Goal: Obtain resource: Download file/media

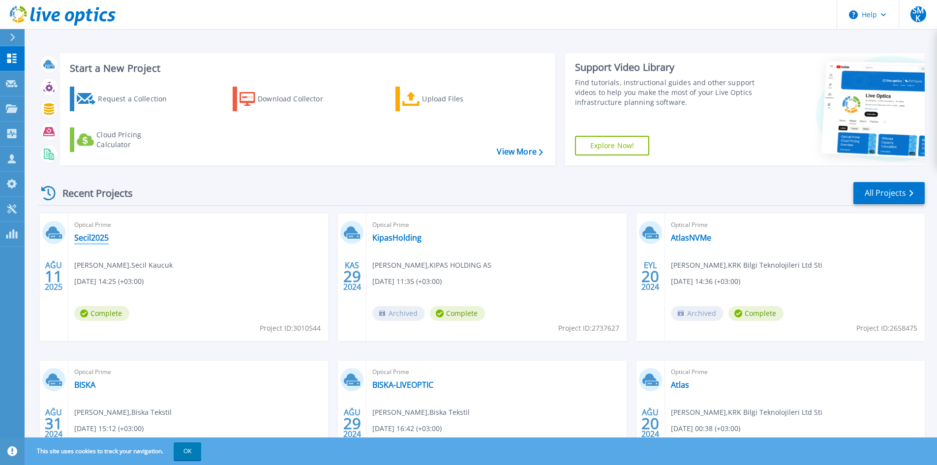
click at [95, 236] on link "Secil2025" at bounding box center [91, 238] width 34 height 10
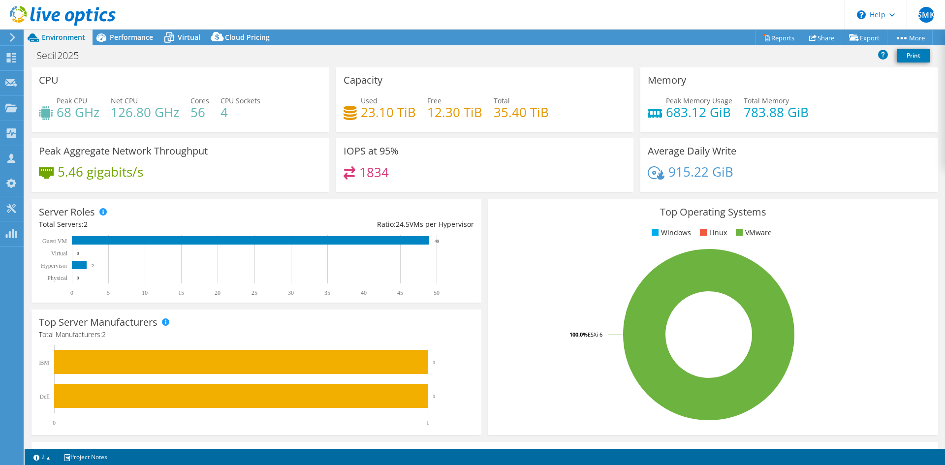
select select "USD"
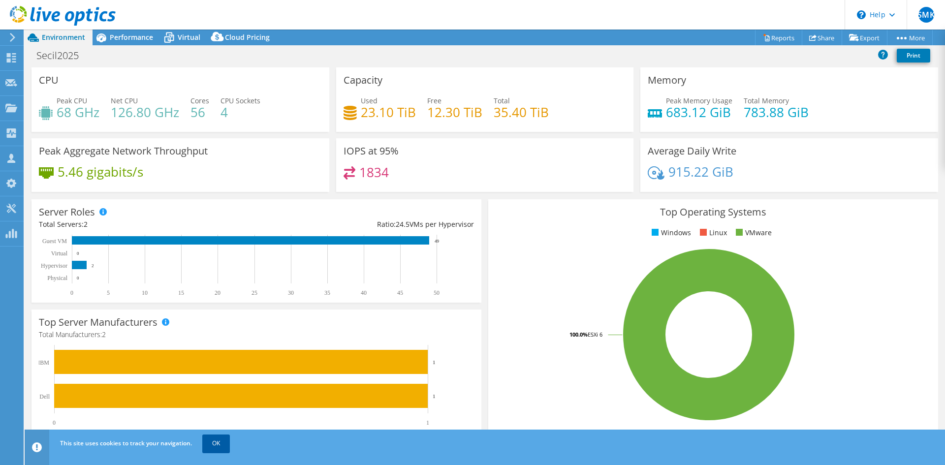
click at [217, 443] on link "OK" at bounding box center [216, 443] width 28 height 18
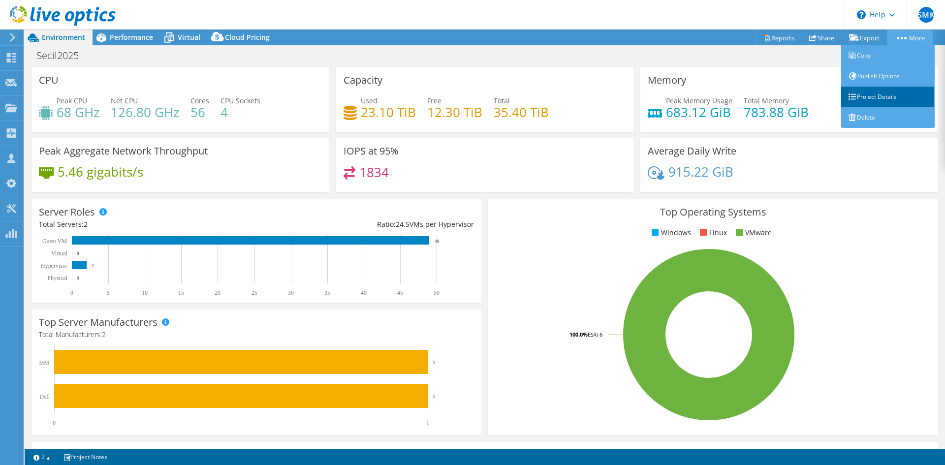
click at [886, 99] on link "Project Details" at bounding box center [887, 97] width 93 height 21
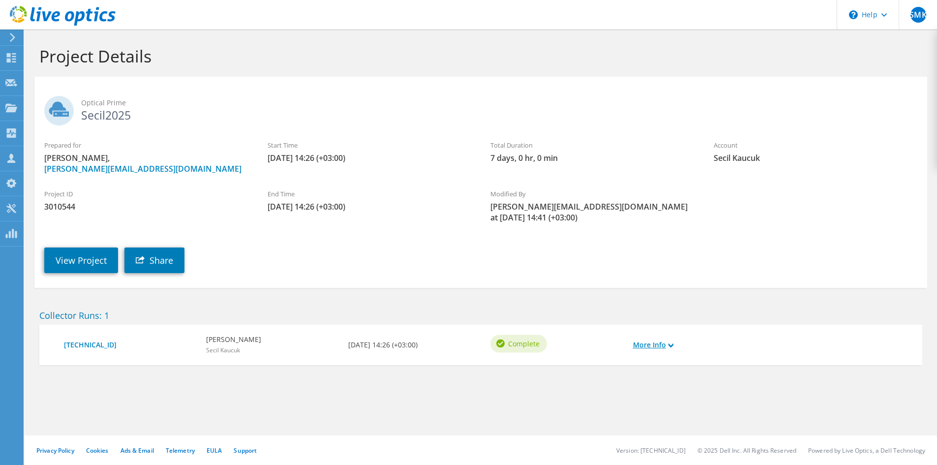
click at [674, 344] on use at bounding box center [671, 345] width 5 height 4
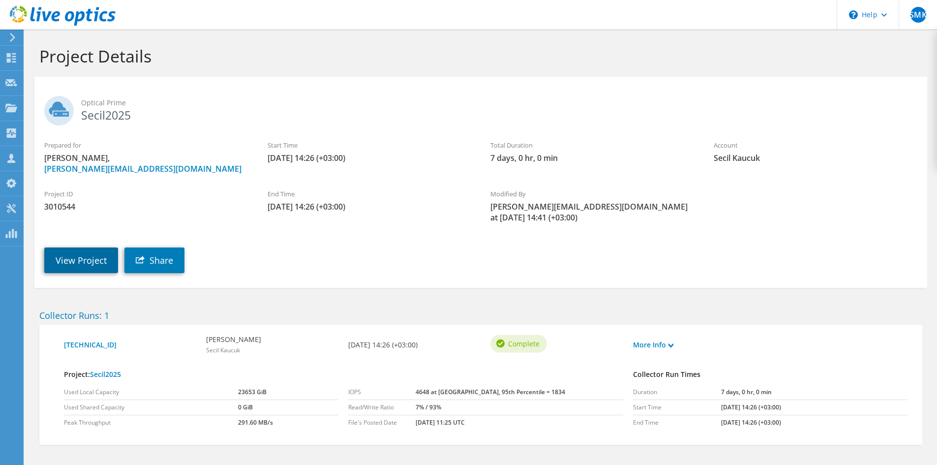
click at [78, 260] on link "View Project" at bounding box center [81, 261] width 74 height 26
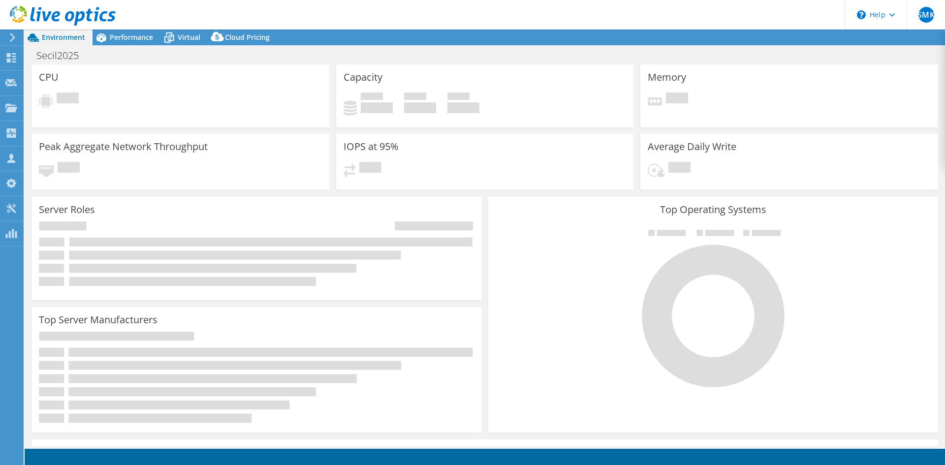
select select "USD"
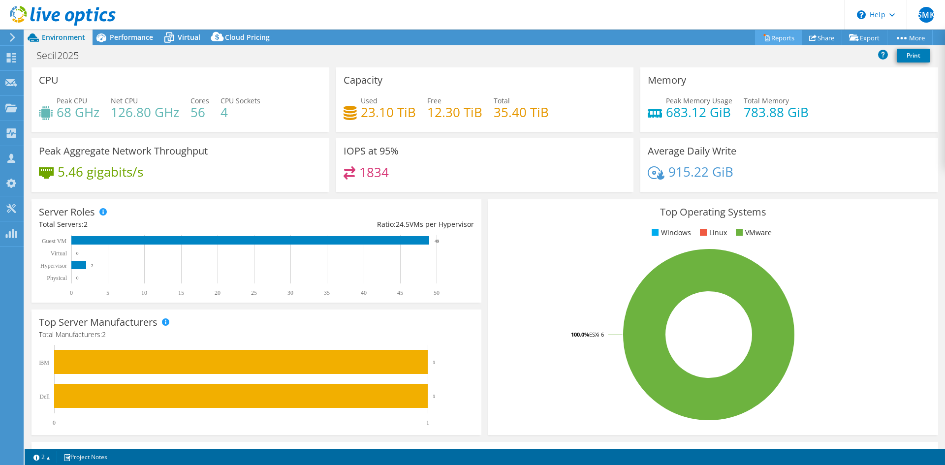
click at [770, 38] on link "Reports" at bounding box center [778, 37] width 47 height 15
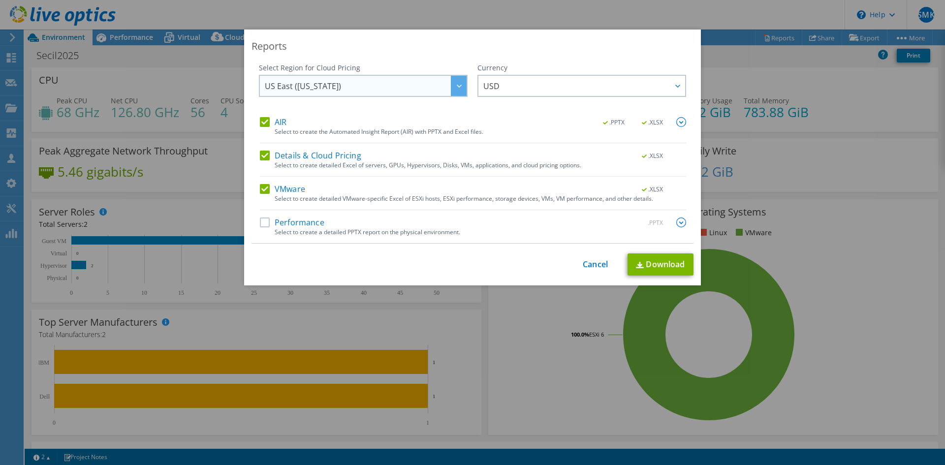
click at [451, 92] on div at bounding box center [459, 86] width 16 height 20
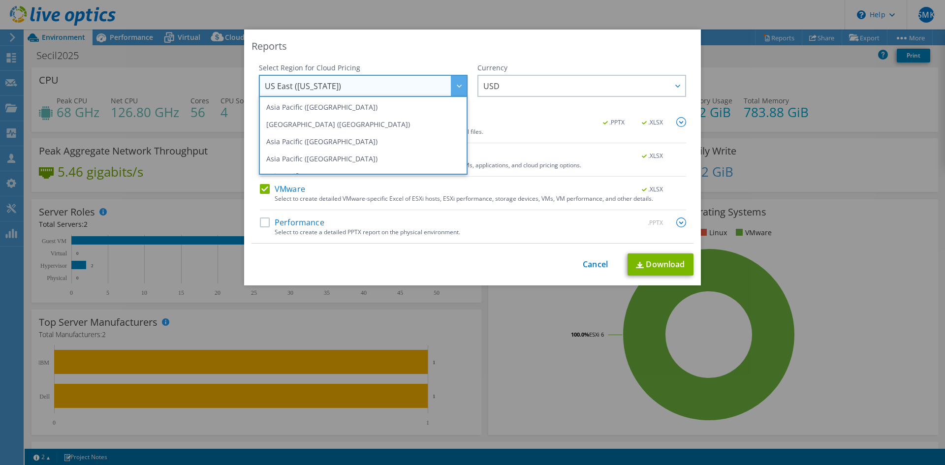
click at [451, 92] on div at bounding box center [459, 86] width 16 height 20
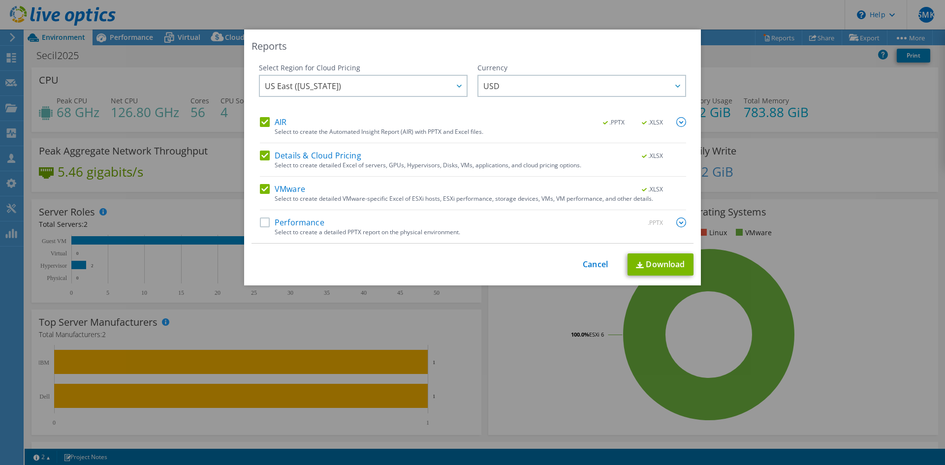
click at [261, 156] on label "Details & Cloud Pricing" at bounding box center [310, 156] width 101 height 10
click at [0, 0] on input "Details & Cloud Pricing" at bounding box center [0, 0] width 0 height 0
click at [260, 222] on label "Performance" at bounding box center [292, 222] width 64 height 10
click at [0, 0] on input "Performance" at bounding box center [0, 0] width 0 height 0
click at [678, 222] on img at bounding box center [681, 222] width 10 height 10
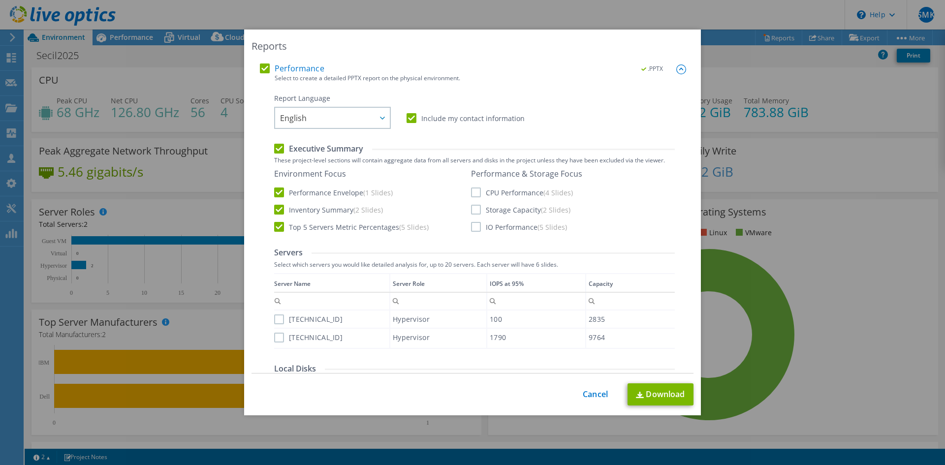
scroll to position [154, 0]
click at [472, 193] on label "CPU Performance (4 Slides)" at bounding box center [522, 193] width 102 height 10
click at [0, 0] on input "CPU Performance (4 Slides)" at bounding box center [0, 0] width 0 height 0
click at [472, 212] on label "Storage Capacity (2 Slides)" at bounding box center [520, 210] width 99 height 10
click at [0, 0] on input "Storage Capacity (2 Slides)" at bounding box center [0, 0] width 0 height 0
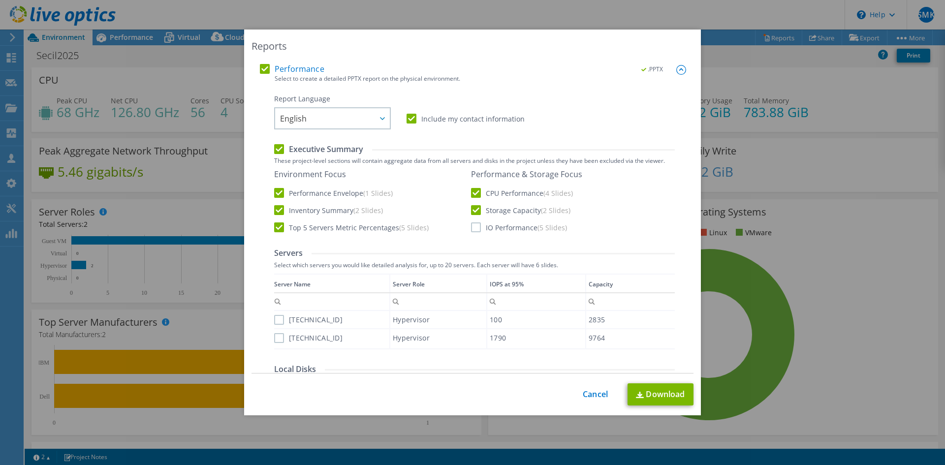
click at [473, 227] on label "IO Performance (5 Slides)" at bounding box center [519, 227] width 96 height 10
click at [0, 0] on input "IO Performance (5 Slides)" at bounding box center [0, 0] width 0 height 0
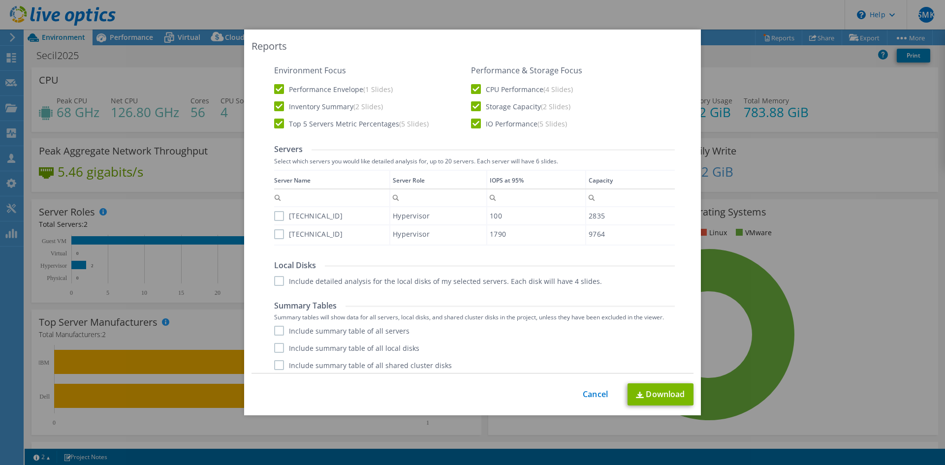
scroll to position [262, 0]
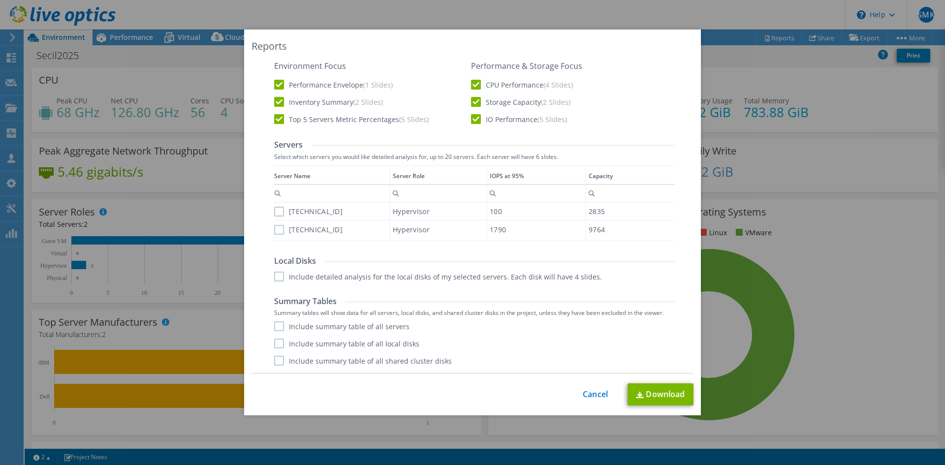
click at [274, 364] on label "Include summary table of all shared cluster disks" at bounding box center [363, 361] width 178 height 10
click at [0, 0] on input "Include summary table of all shared cluster disks" at bounding box center [0, 0] width 0 height 0
click at [276, 231] on label "[TECHNICAL_ID]" at bounding box center [308, 230] width 68 height 10
click at [0, 0] on input "[TECHNICAL_ID]" at bounding box center [0, 0] width 0 height 0
click at [276, 210] on label "[TECHNICAL_ID]" at bounding box center [308, 212] width 68 height 10
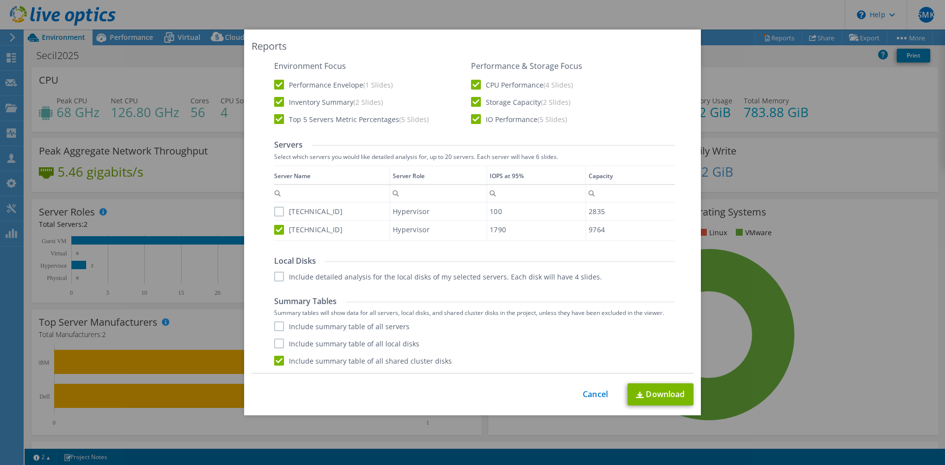
click at [0, 0] on input "[TECHNICAL_ID]" at bounding box center [0, 0] width 0 height 0
click at [658, 392] on link "Download" at bounding box center [660, 394] width 66 height 22
click at [260, 176] on div "Performance .PPTX Select to create a detailed PPTX report on the physical envir…" at bounding box center [473, 165] width 426 height 418
click at [274, 324] on label "Include summary table of all servers" at bounding box center [341, 326] width 135 height 10
click at [0, 0] on input "Include summary table of all servers" at bounding box center [0, 0] width 0 height 0
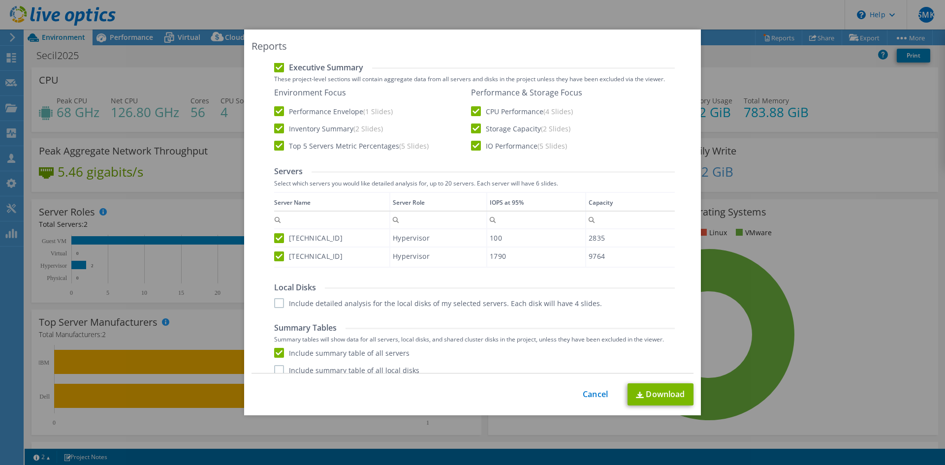
scroll to position [236, 0]
click at [489, 36] on div "Reports Select Region for Cloud Pricing Asia Pacific (Hong Kong) Asia Pacific (…" at bounding box center [472, 223] width 457 height 386
click at [635, 390] on link "Download" at bounding box center [660, 394] width 66 height 22
click at [595, 401] on div "This process may take a while, please wait... Cancel Download" at bounding box center [472, 394] width 442 height 22
click at [585, 393] on link "Cancel" at bounding box center [595, 394] width 25 height 9
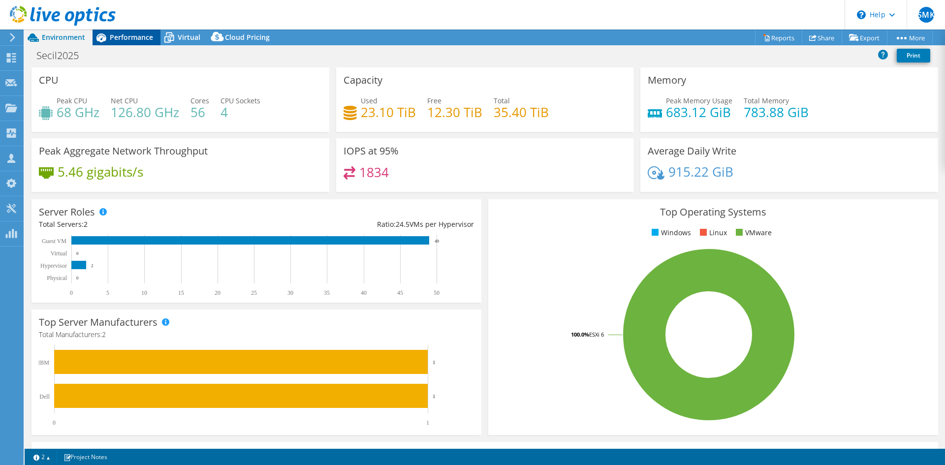
click at [125, 36] on span "Performance" at bounding box center [131, 36] width 43 height 9
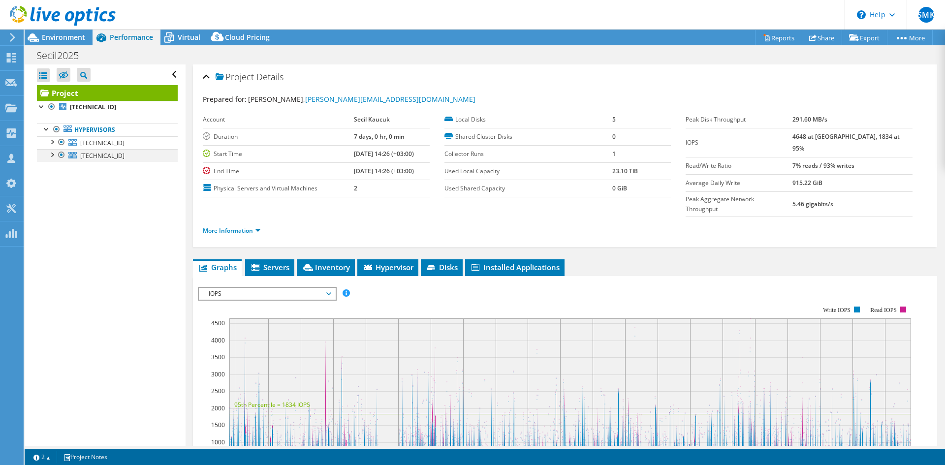
click at [49, 154] on div at bounding box center [52, 154] width 10 height 10
click at [53, 140] on div at bounding box center [52, 141] width 10 height 10
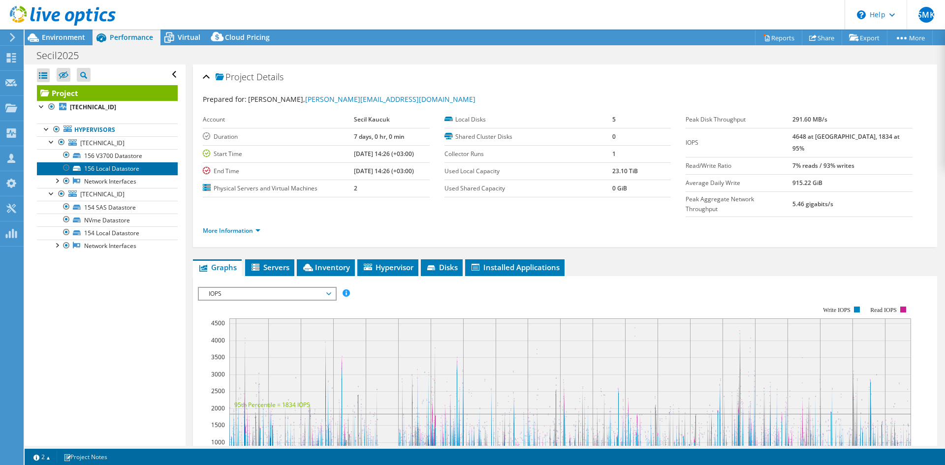
click at [127, 170] on link "156 Local Datastore" at bounding box center [107, 168] width 141 height 13
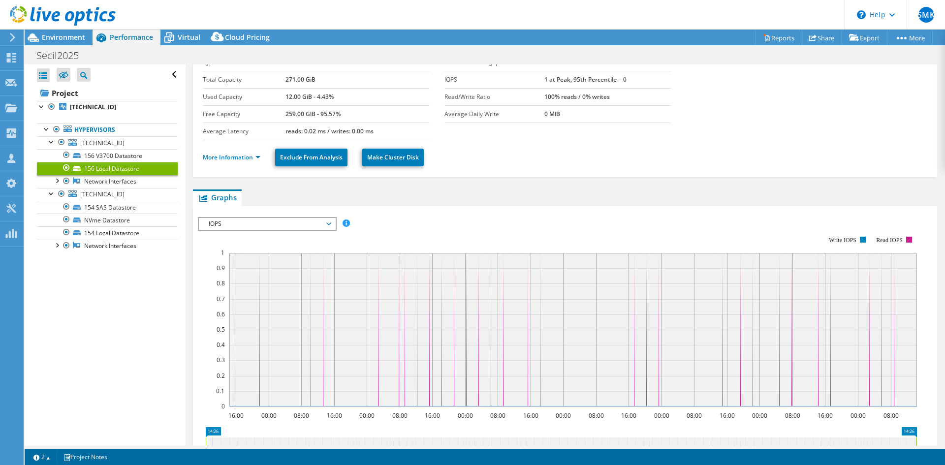
scroll to position [31, 0]
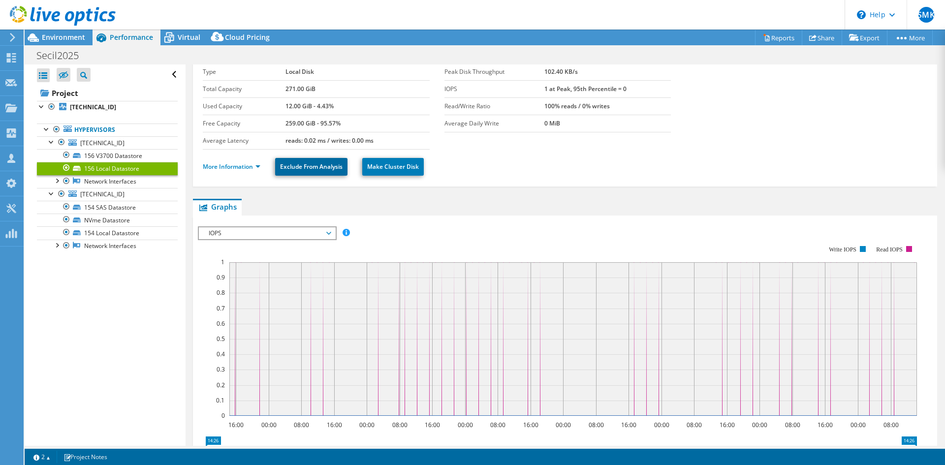
click at [294, 169] on link "Exclude From Analysis" at bounding box center [311, 167] width 72 height 18
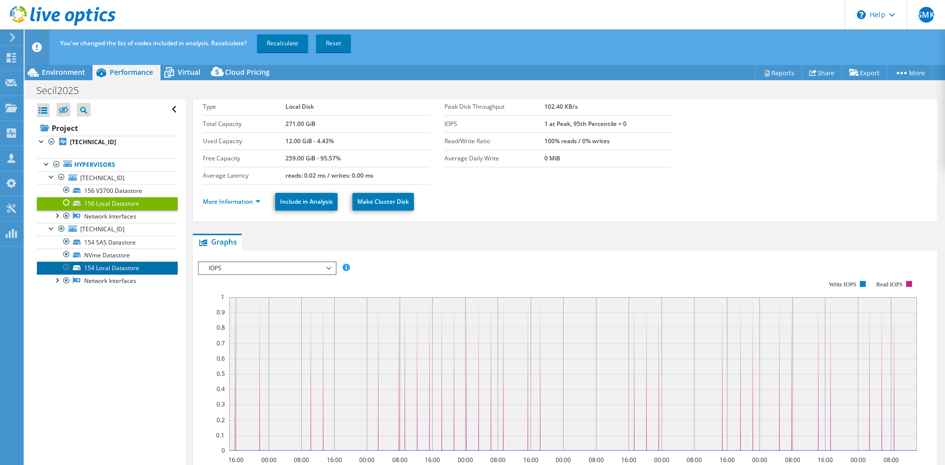
click at [144, 267] on link "154 Local Datastore" at bounding box center [107, 267] width 141 height 13
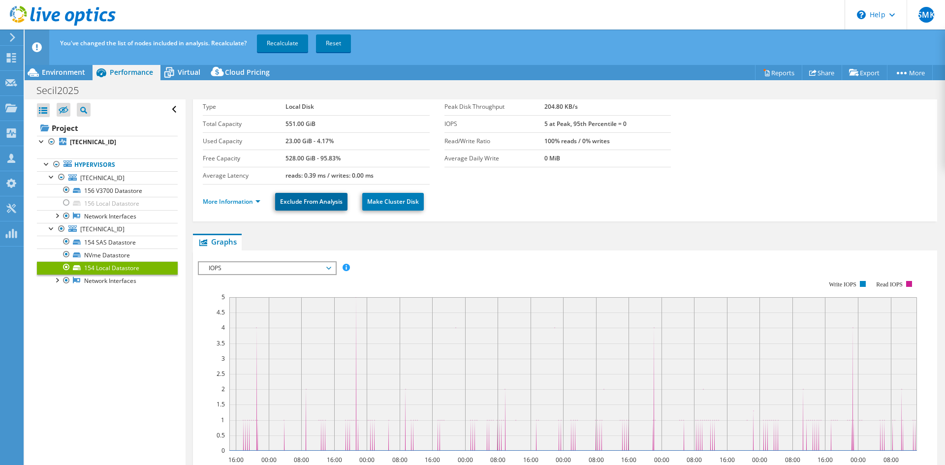
click at [301, 199] on link "Exclude From Analysis" at bounding box center [311, 202] width 72 height 18
click at [279, 39] on link "Recalculate" at bounding box center [282, 43] width 51 height 18
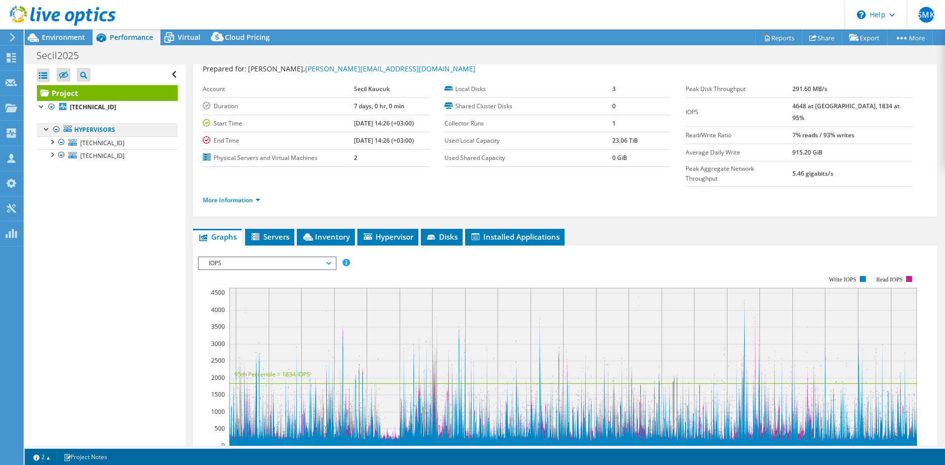
click at [132, 132] on link "Hypervisors" at bounding box center [107, 130] width 141 height 13
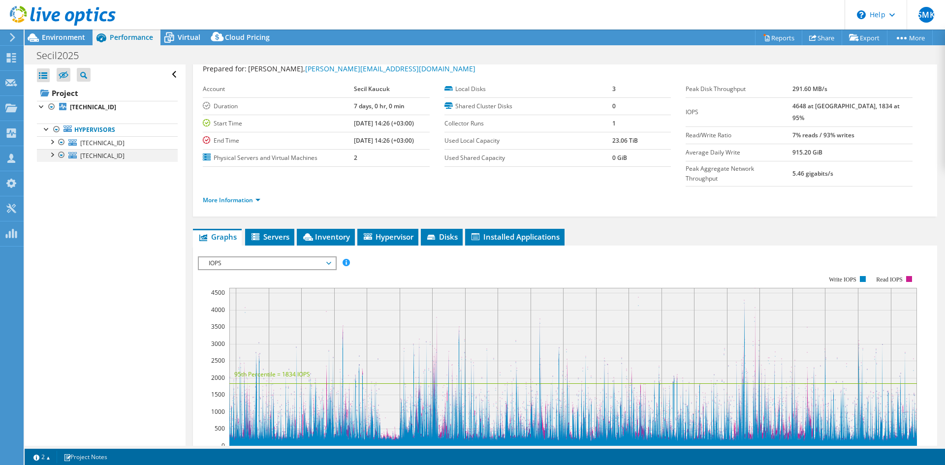
click at [52, 155] on div at bounding box center [52, 154] width 10 height 10
click at [764, 36] on link "Reports" at bounding box center [778, 37] width 47 height 15
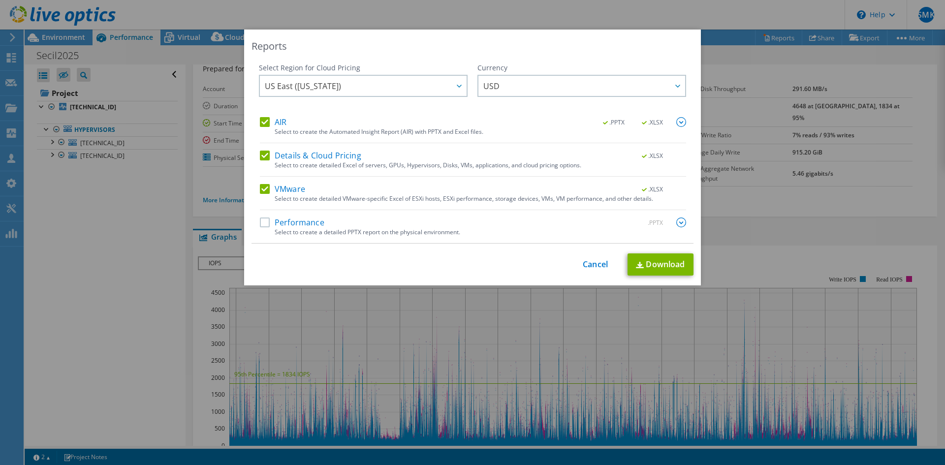
click at [261, 121] on label "AIR" at bounding box center [273, 122] width 27 height 10
click at [0, 0] on input "AIR" at bounding box center [0, 0] width 0 height 0
click at [261, 156] on label "Details & Cloud Pricing" at bounding box center [310, 156] width 101 height 10
click at [0, 0] on input "Details & Cloud Pricing" at bounding box center [0, 0] width 0 height 0
click at [261, 221] on label "Performance" at bounding box center [292, 222] width 64 height 10
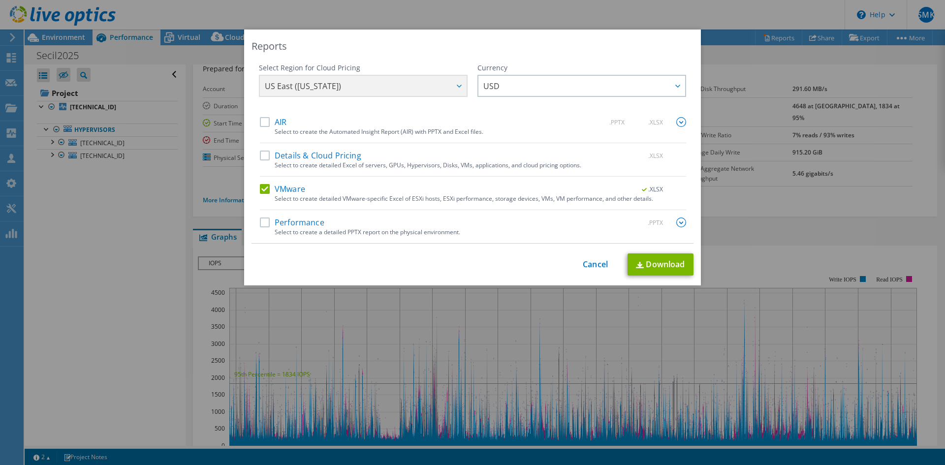
click at [0, 0] on input "Performance" at bounding box center [0, 0] width 0 height 0
click at [676, 221] on img at bounding box center [681, 222] width 10 height 10
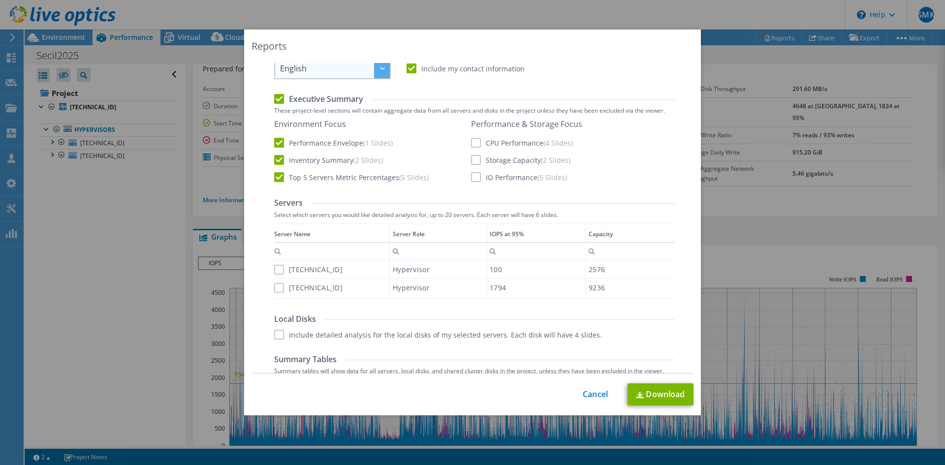
scroll to position [204, 0]
click at [276, 287] on label "[TECHNICAL_ID]" at bounding box center [308, 287] width 68 height 10
click at [0, 0] on input "[TECHNICAL_ID]" at bounding box center [0, 0] width 0 height 0
click at [274, 336] on label "Include detailed analysis for the local disks of my selected servers. Each disk…" at bounding box center [438, 334] width 328 height 10
click at [0, 0] on input "Include detailed analysis for the local disks of my selected servers. Each disk…" at bounding box center [0, 0] width 0 height 0
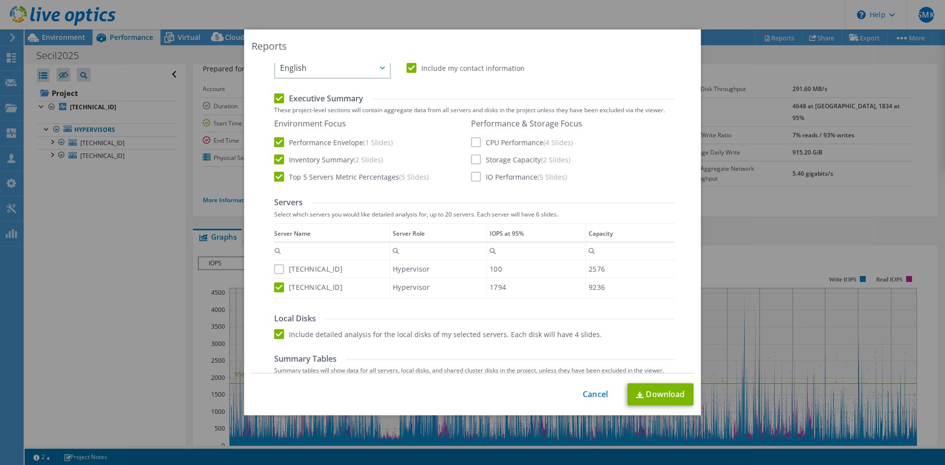
scroll to position [262, 0]
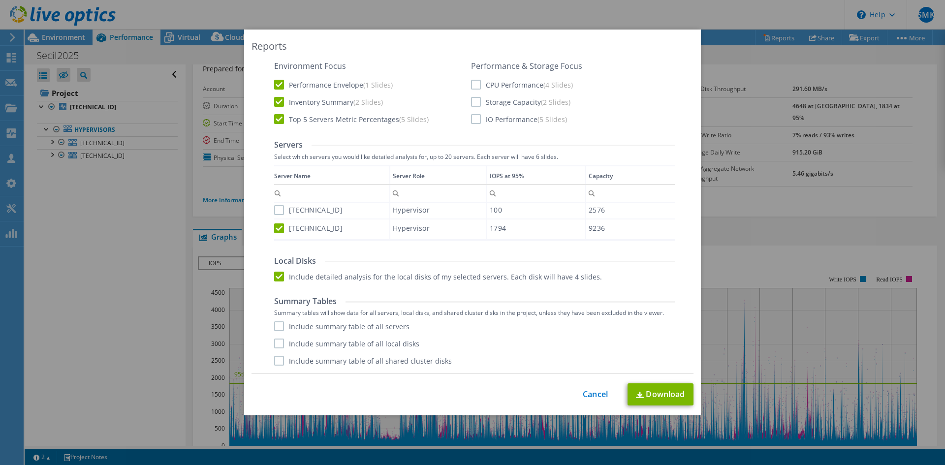
click at [276, 327] on label "Include summary table of all servers" at bounding box center [341, 326] width 135 height 10
click at [0, 0] on input "Include summary table of all servers" at bounding box center [0, 0] width 0 height 0
click at [276, 361] on label "Include summary table of all shared cluster disks" at bounding box center [363, 361] width 178 height 10
click at [0, 0] on input "Include summary table of all shared cluster disks" at bounding box center [0, 0] width 0 height 0
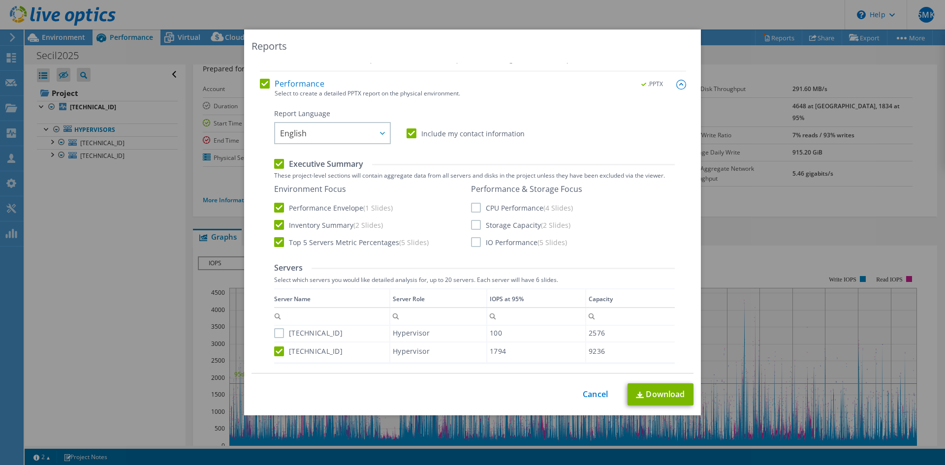
scroll to position [138, 0]
click at [473, 208] on label "CPU Performance (4 Slides)" at bounding box center [522, 208] width 102 height 10
click at [0, 0] on input "CPU Performance (4 Slides)" at bounding box center [0, 0] width 0 height 0
click at [473, 224] on label "Storage Capacity (2 Slides)" at bounding box center [520, 225] width 99 height 10
click at [0, 0] on input "Storage Capacity (2 Slides)" at bounding box center [0, 0] width 0 height 0
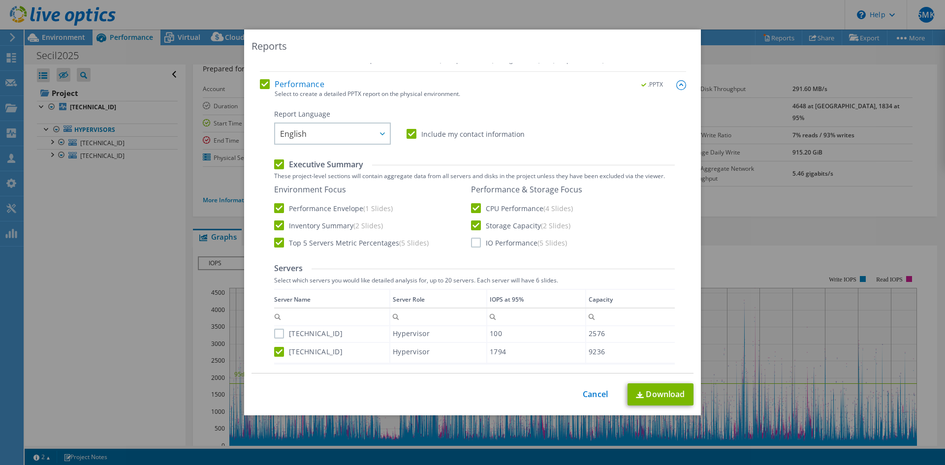
click at [476, 245] on label "IO Performance (5 Slides)" at bounding box center [519, 243] width 96 height 10
click at [0, 0] on input "IO Performance (5 Slides)" at bounding box center [0, 0] width 0 height 0
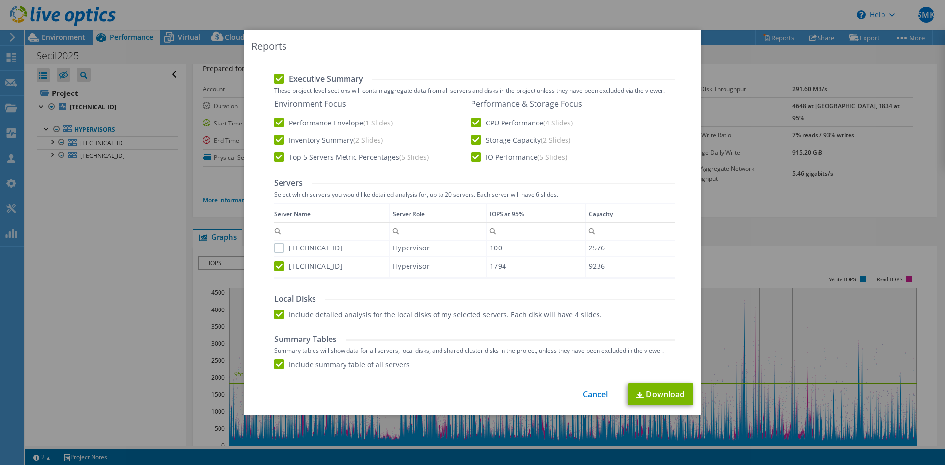
scroll to position [262, 0]
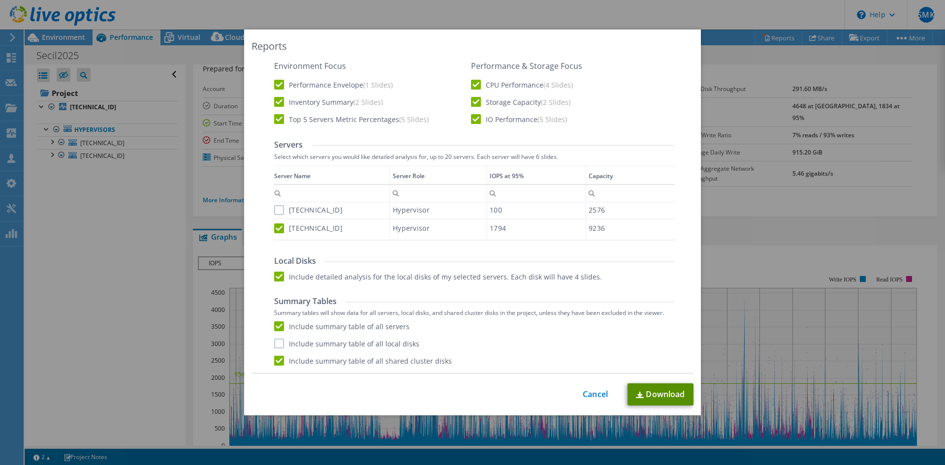
click at [656, 388] on link "Download" at bounding box center [660, 394] width 66 height 22
click at [591, 390] on link "Cancel" at bounding box center [595, 394] width 25 height 9
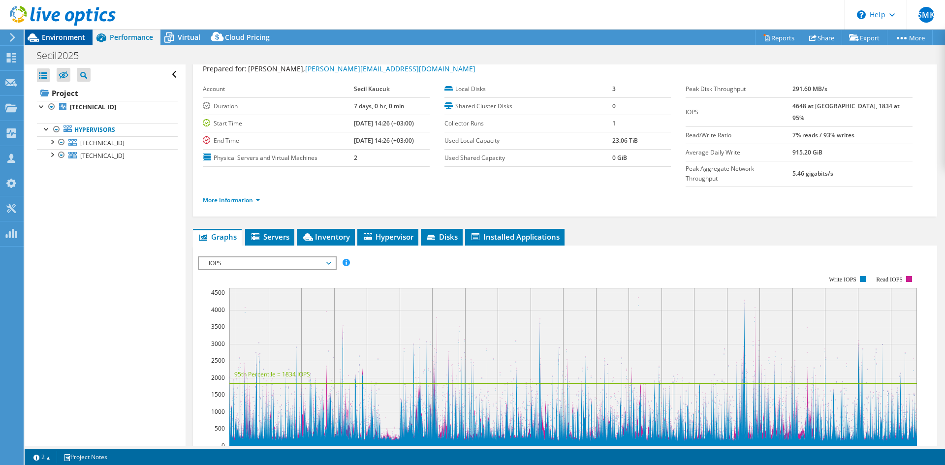
click at [66, 38] on span "Environment" at bounding box center [63, 36] width 43 height 9
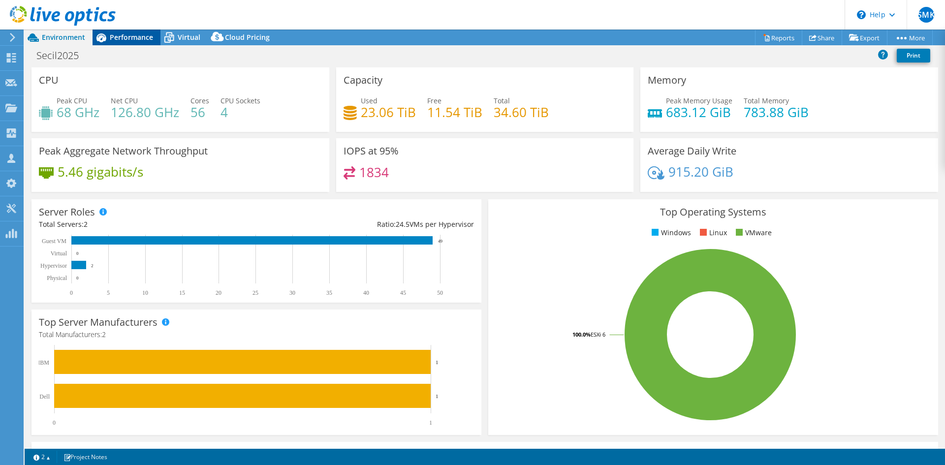
click at [118, 40] on span "Performance" at bounding box center [131, 36] width 43 height 9
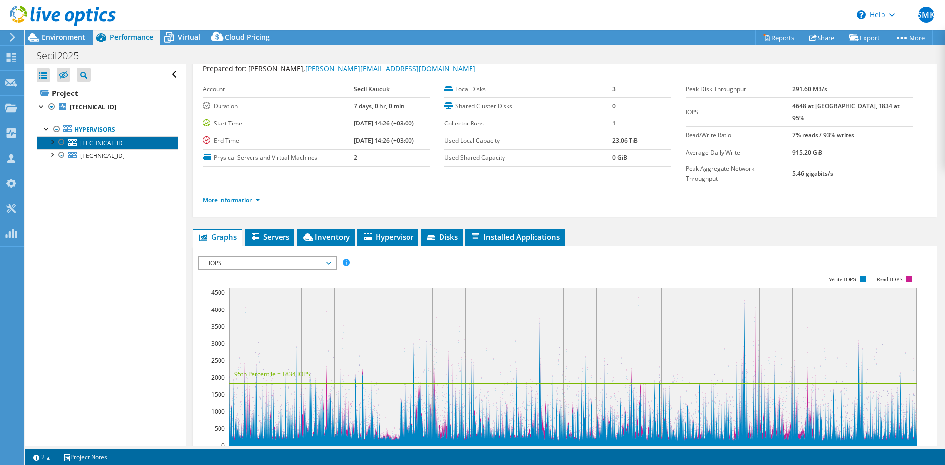
click at [83, 141] on span "[TECHNICAL_ID]" at bounding box center [102, 143] width 44 height 8
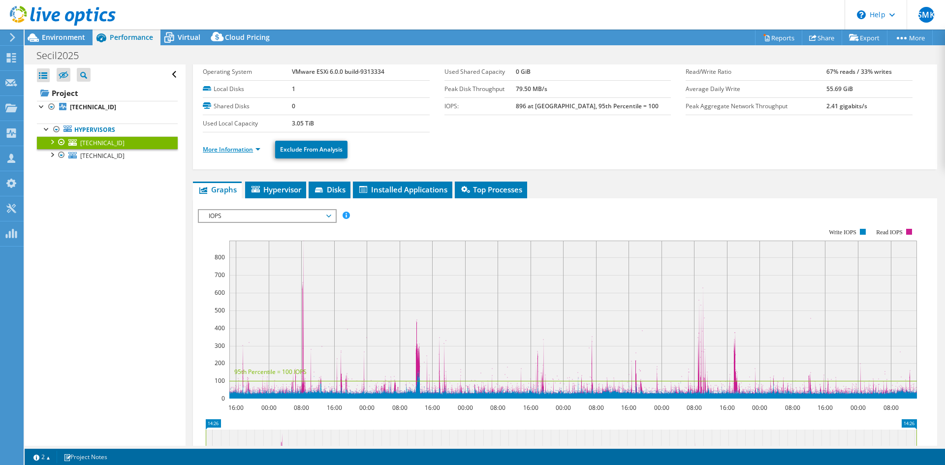
click at [245, 149] on link "More Information" at bounding box center [232, 149] width 58 height 8
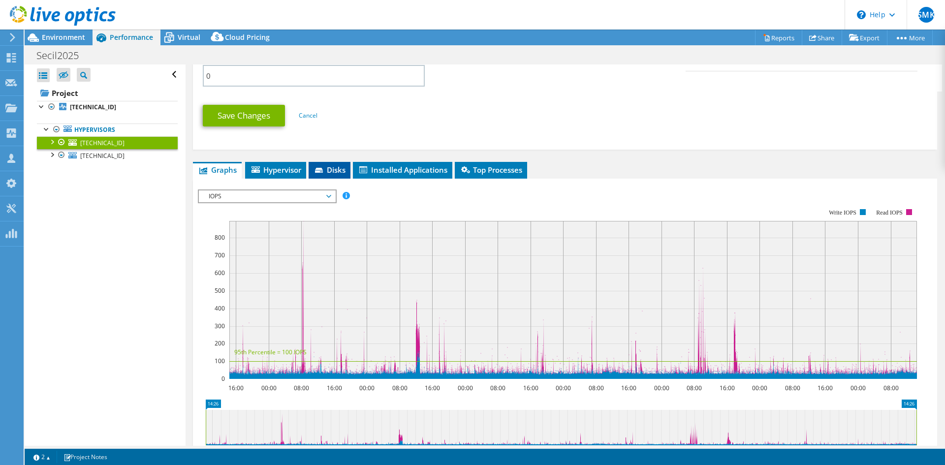
click at [345, 167] on span "Disks" at bounding box center [329, 170] width 32 height 10
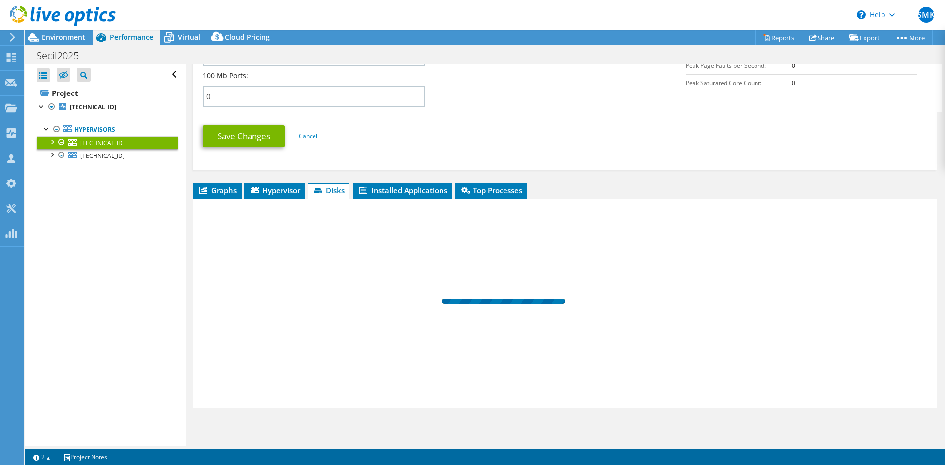
scroll to position [476, 0]
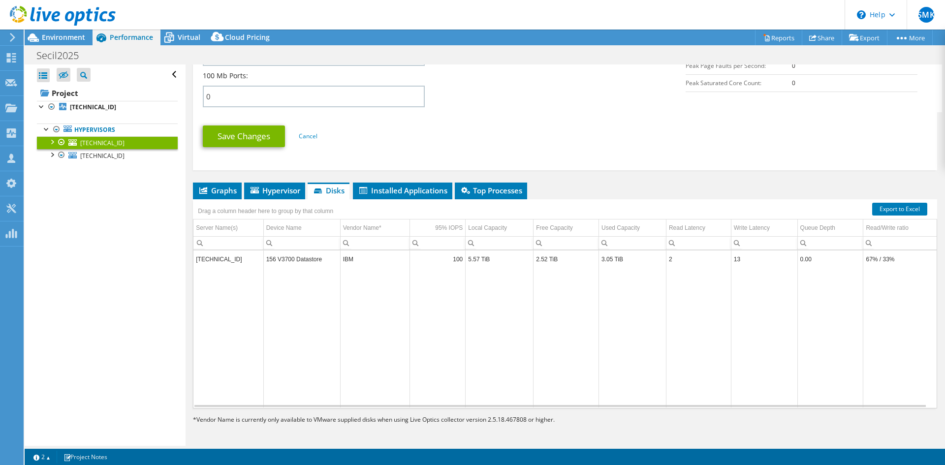
click at [445, 259] on td "100" at bounding box center [437, 258] width 56 height 17
click at [74, 155] on icon at bounding box center [72, 155] width 8 height 6
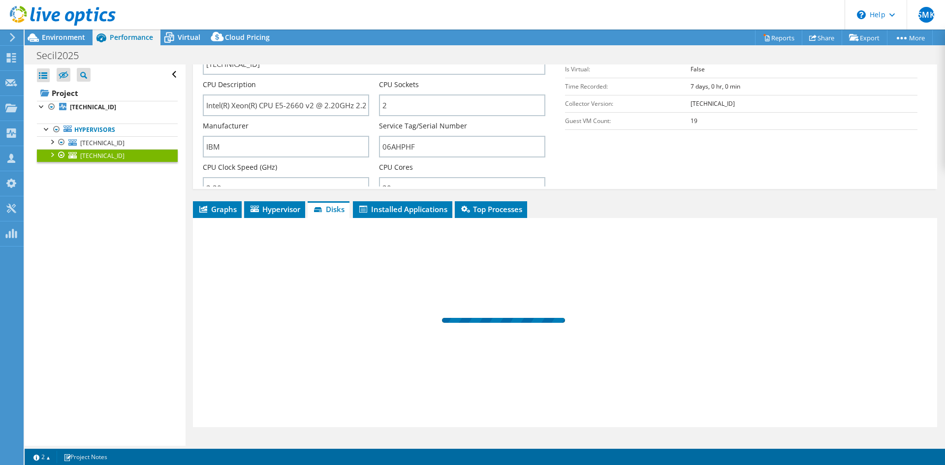
scroll to position [30, 0]
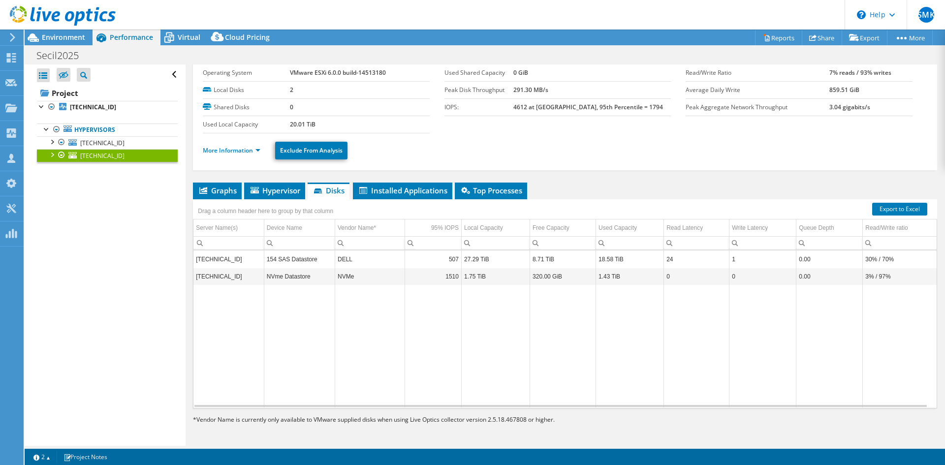
click at [545, 259] on td "8.71 TiB" at bounding box center [563, 258] width 66 height 17
click at [146, 207] on div "Open All Close All Hide Excluded Nodes Project Tree Filter" at bounding box center [105, 254] width 160 height 381
click at [383, 187] on span "Installed Applications" at bounding box center [403, 191] width 90 height 10
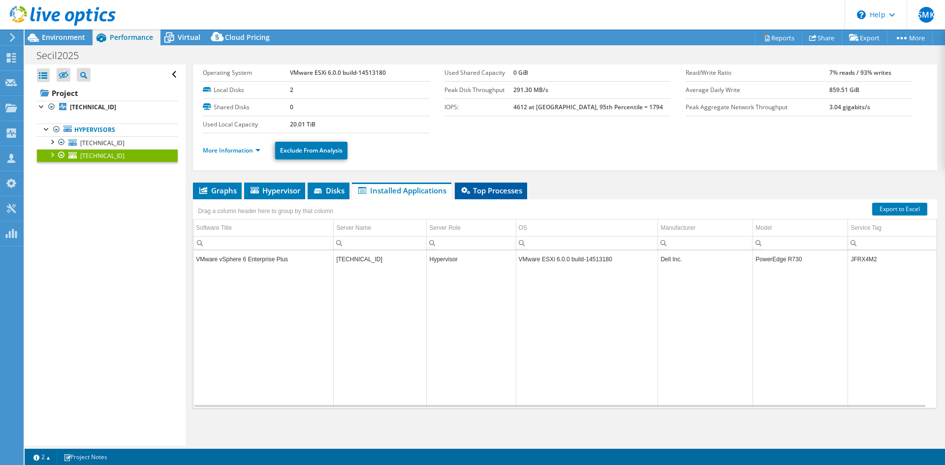
click at [472, 194] on span "Top Processes" at bounding box center [491, 191] width 62 height 10
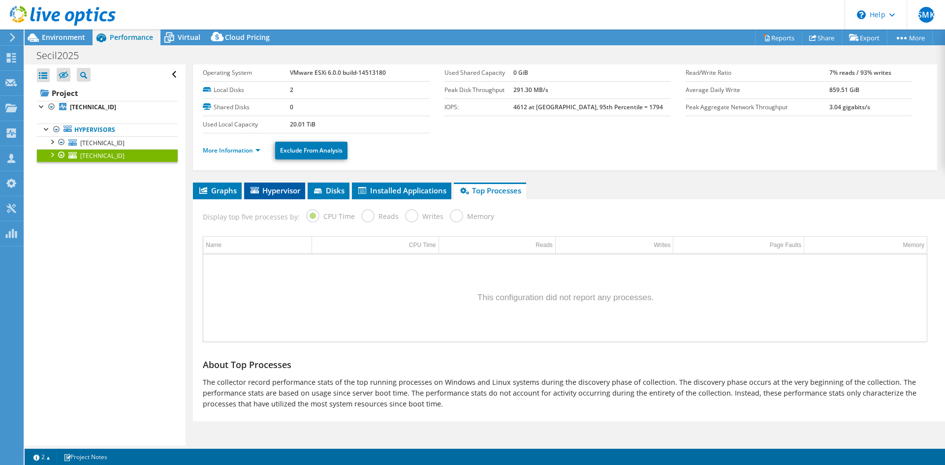
click at [284, 191] on span "Hypervisor" at bounding box center [274, 191] width 51 height 10
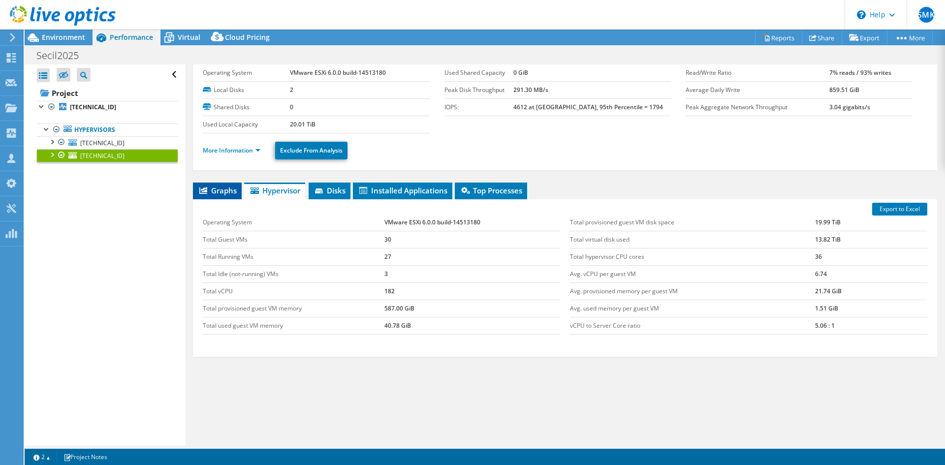
click at [216, 189] on span "Graphs" at bounding box center [217, 191] width 39 height 10
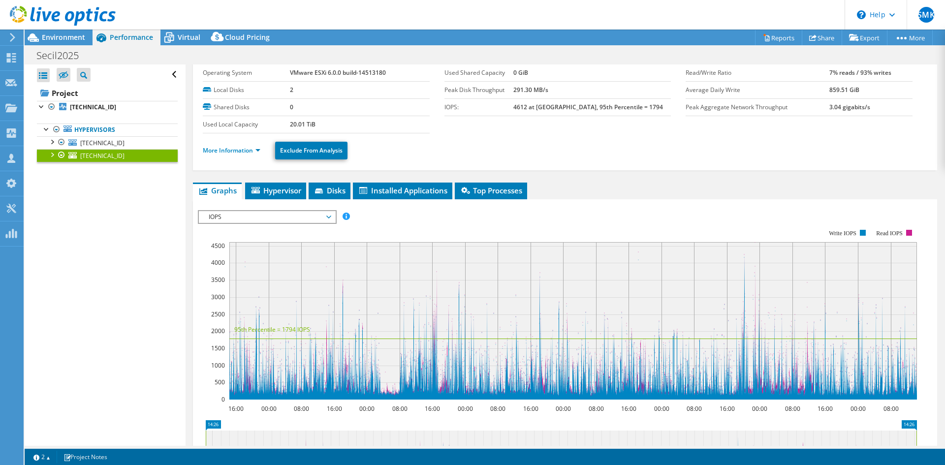
click at [52, 155] on div at bounding box center [52, 154] width 10 height 10
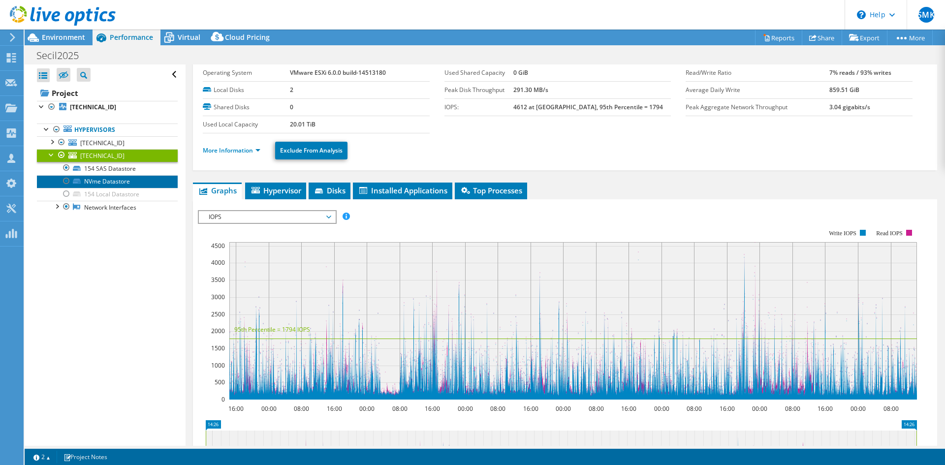
click at [105, 179] on link "NVme Datastore" at bounding box center [107, 181] width 141 height 13
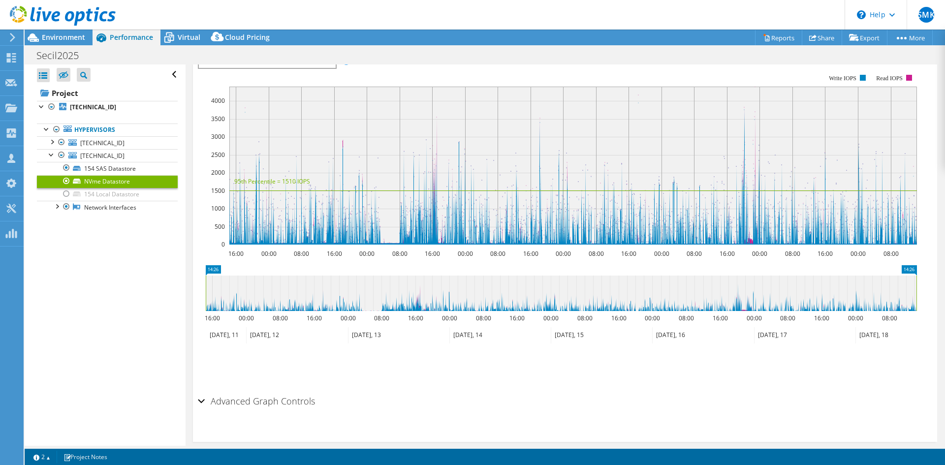
scroll to position [203, 0]
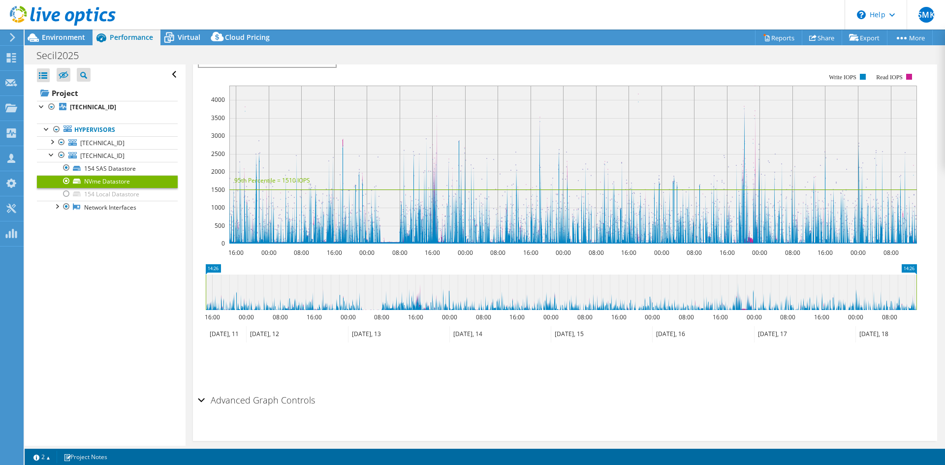
click at [198, 395] on div "Advanced Graph Controls" at bounding box center [565, 400] width 734 height 21
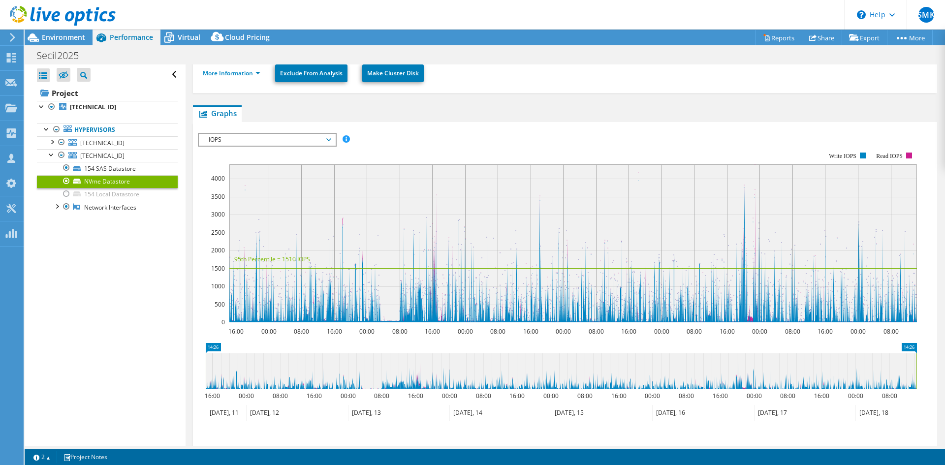
scroll to position [124, 0]
click at [289, 145] on span "IOPS" at bounding box center [267, 140] width 126 height 12
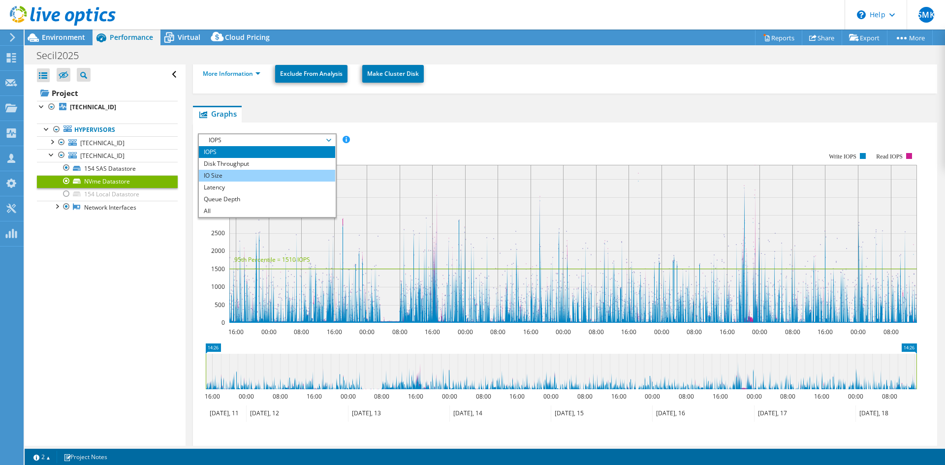
click at [271, 175] on li "IO Size" at bounding box center [267, 176] width 136 height 12
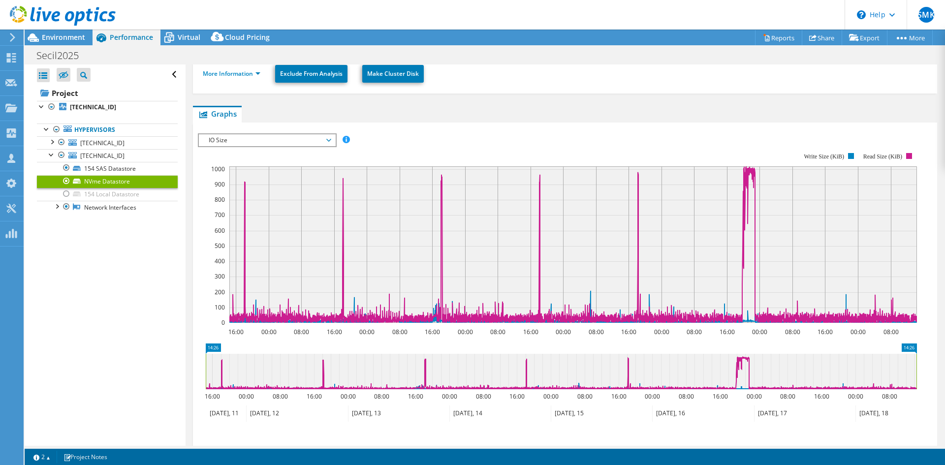
click at [315, 143] on span "IO Size" at bounding box center [267, 140] width 126 height 12
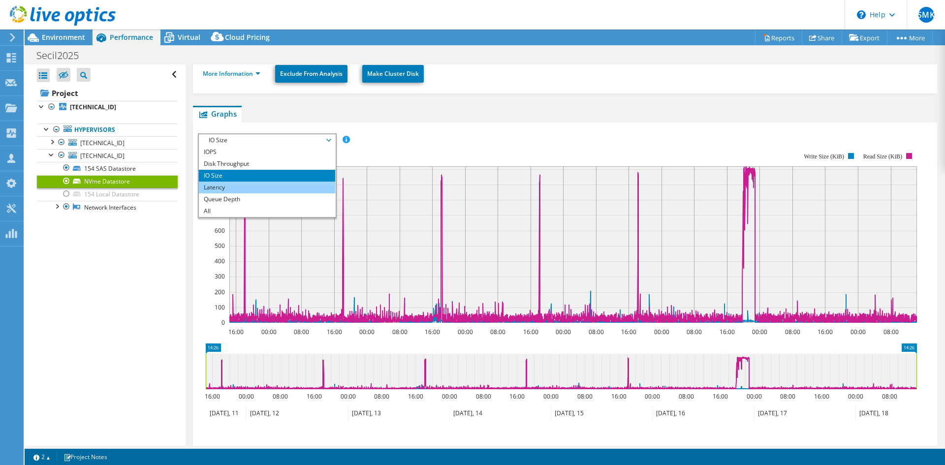
click at [279, 190] on li "Latency" at bounding box center [267, 188] width 136 height 12
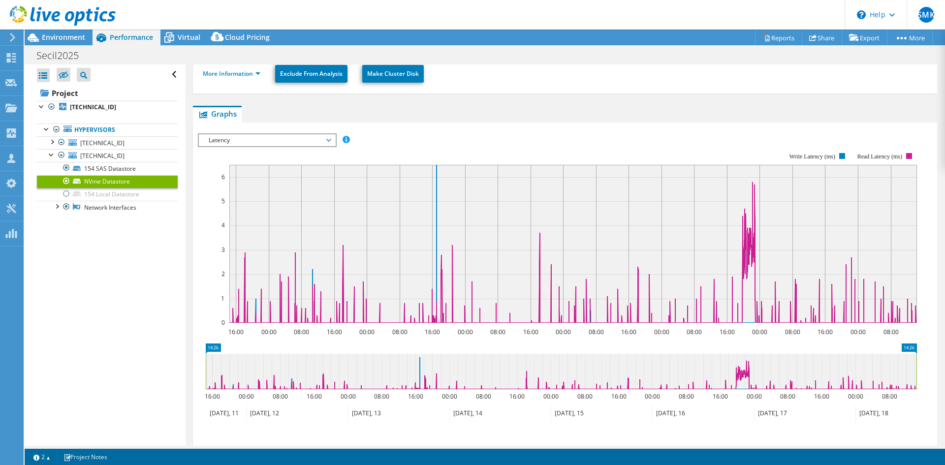
click at [800, 127] on div "IOPS Disk Throughput IO Size Latency Queue Depth CPU Percentage Memory Page Fau…" at bounding box center [565, 296] width 734 height 347
click at [791, 135] on div "IOPS Disk Throughput IO Size Latency Queue Depth CPU Percentage Memory Page Fau…" at bounding box center [565, 139] width 734 height 13
click at [97, 185] on link "NVme Datastore" at bounding box center [107, 181] width 141 height 13
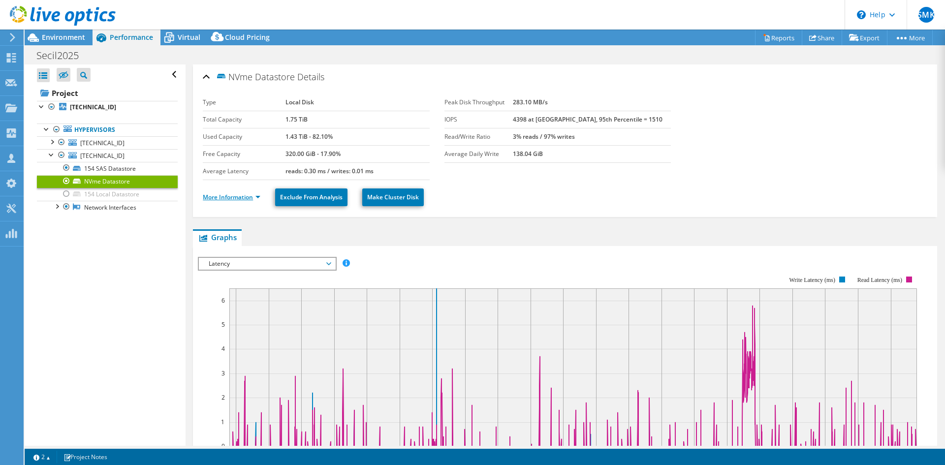
click at [254, 198] on link "More Information" at bounding box center [232, 197] width 58 height 8
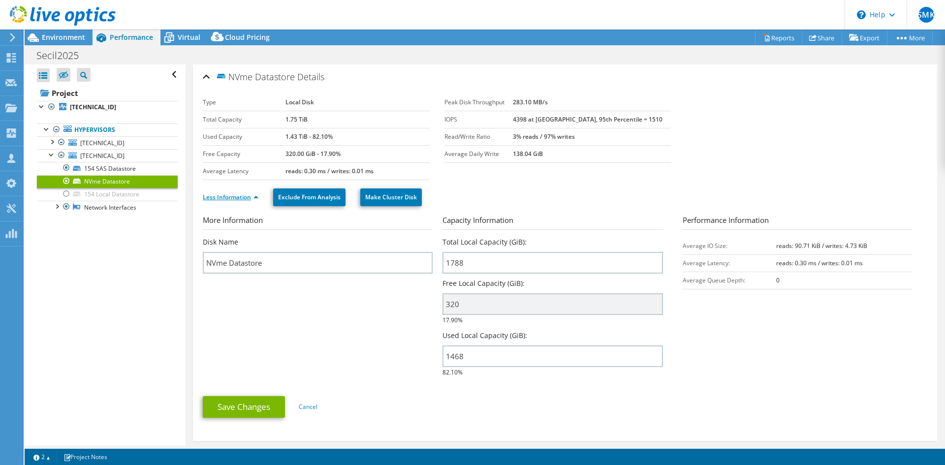
click at [254, 198] on link "Less Information" at bounding box center [231, 197] width 56 height 8
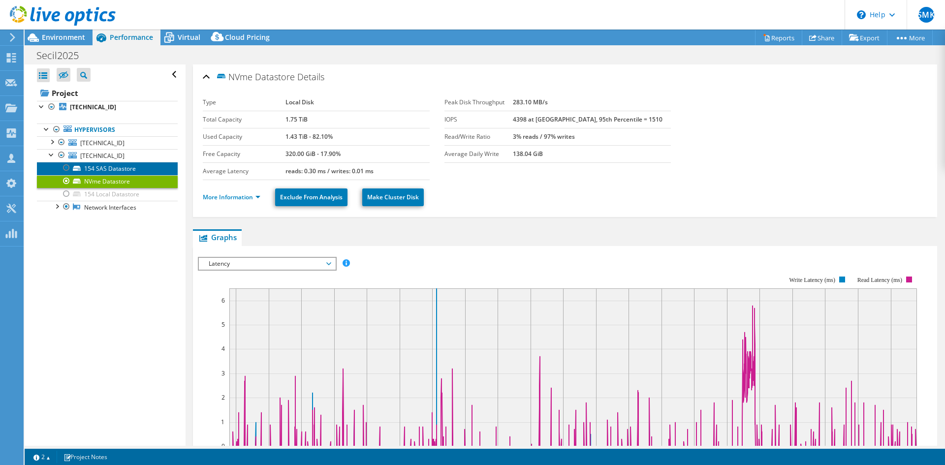
click at [136, 170] on link "154 SAS Datastore" at bounding box center [107, 168] width 141 height 13
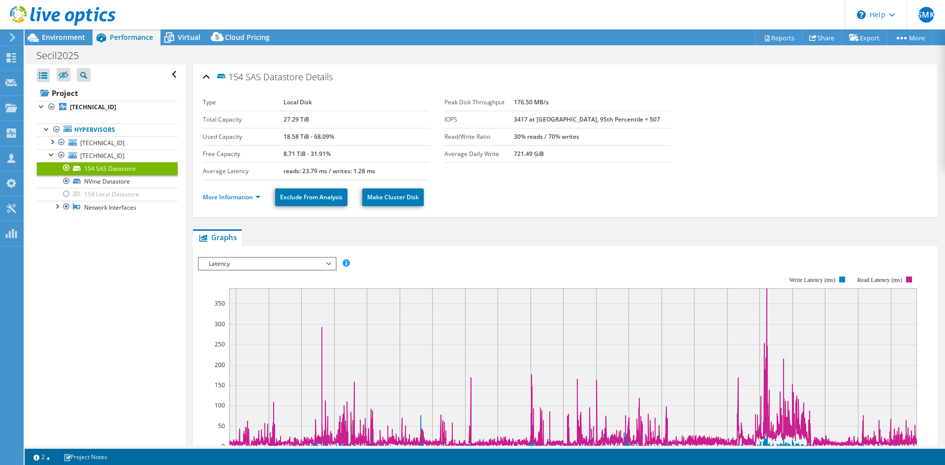
click at [253, 262] on span "Latency" at bounding box center [267, 264] width 126 height 12
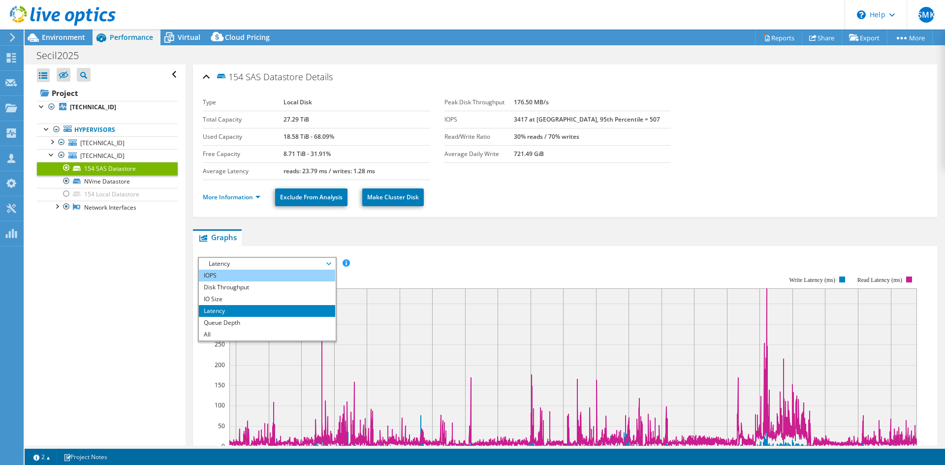
click at [228, 273] on li "IOPS" at bounding box center [267, 276] width 136 height 12
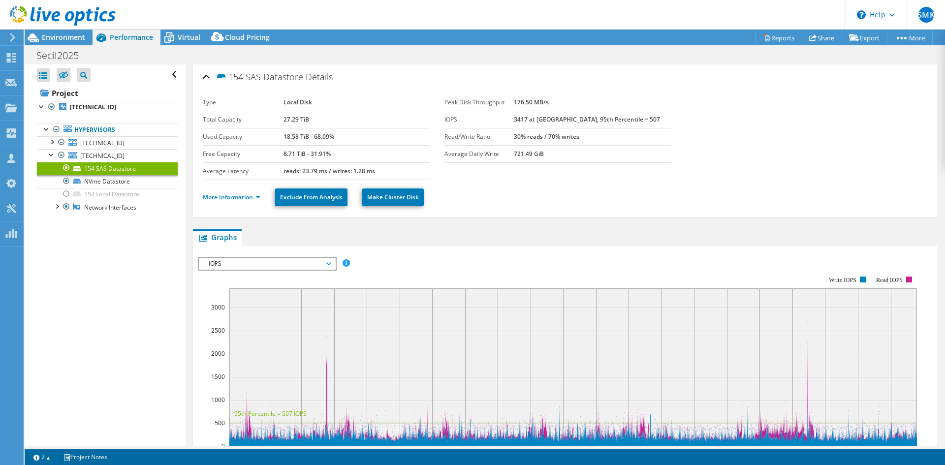
click at [226, 301] on rect at bounding box center [557, 361] width 719 height 197
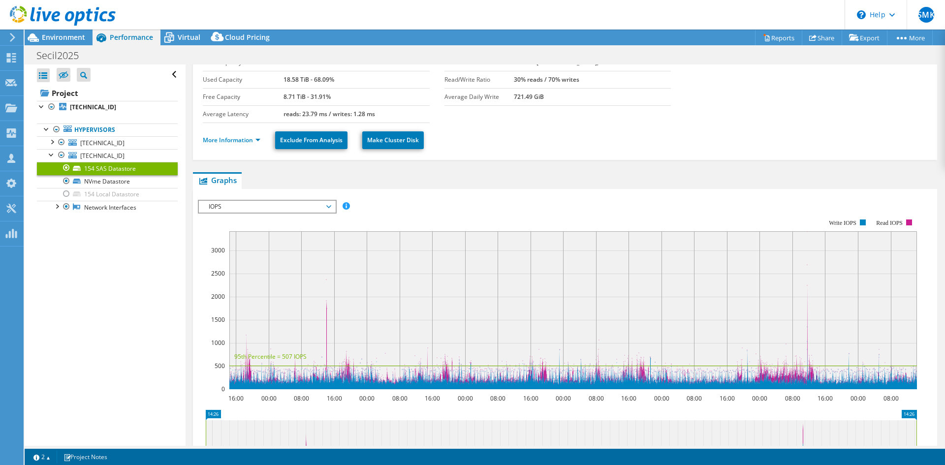
click at [541, 118] on section "Type Local Disk Total Capacity 27.29 TiB Used Capacity 18.58 TiB - 68.09% Free …" at bounding box center [565, 80] width 724 height 86
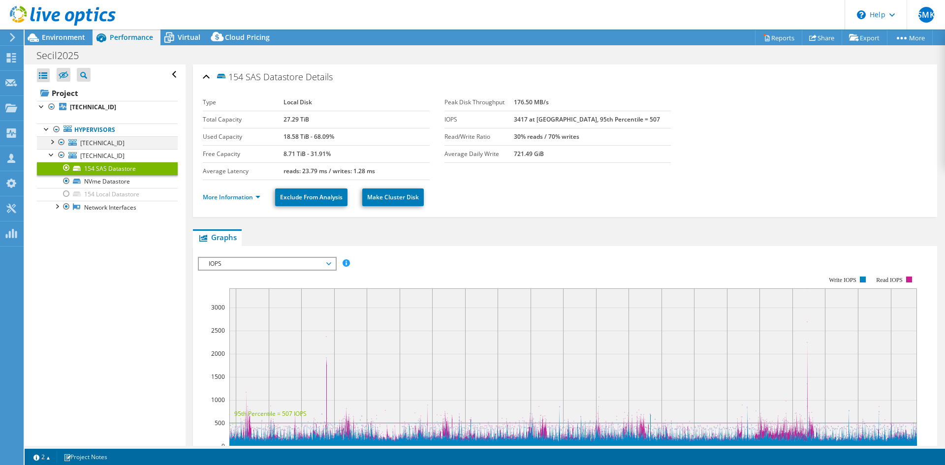
click at [54, 142] on div at bounding box center [52, 141] width 10 height 10
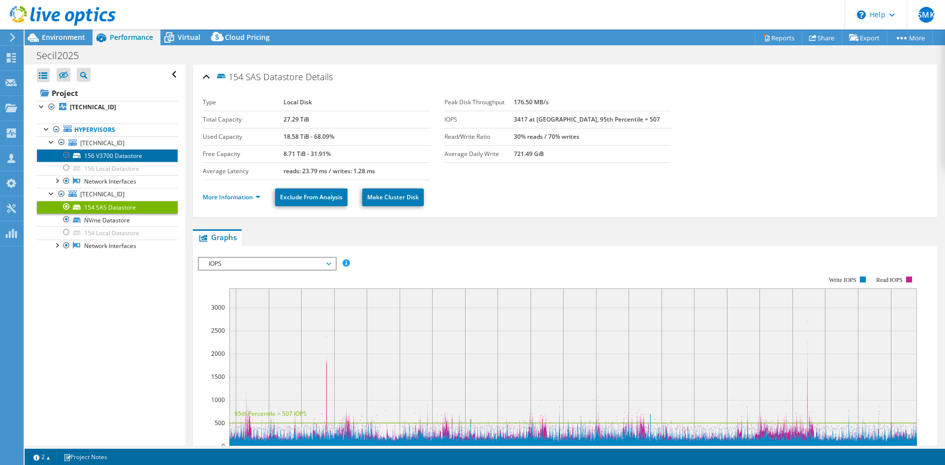
click at [91, 153] on link "156 V3700 Datastore" at bounding box center [107, 155] width 141 height 13
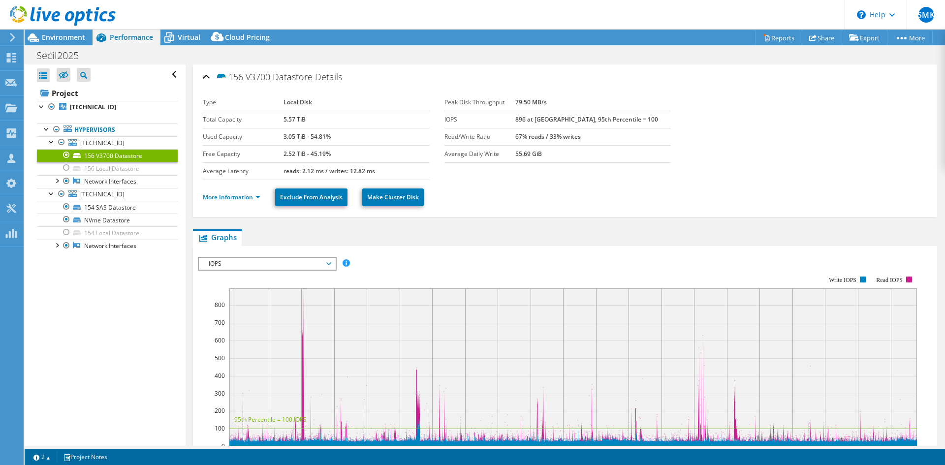
click at [358, 279] on rect at bounding box center [557, 361] width 719 height 197
click at [248, 267] on span "IOPS" at bounding box center [267, 264] width 126 height 12
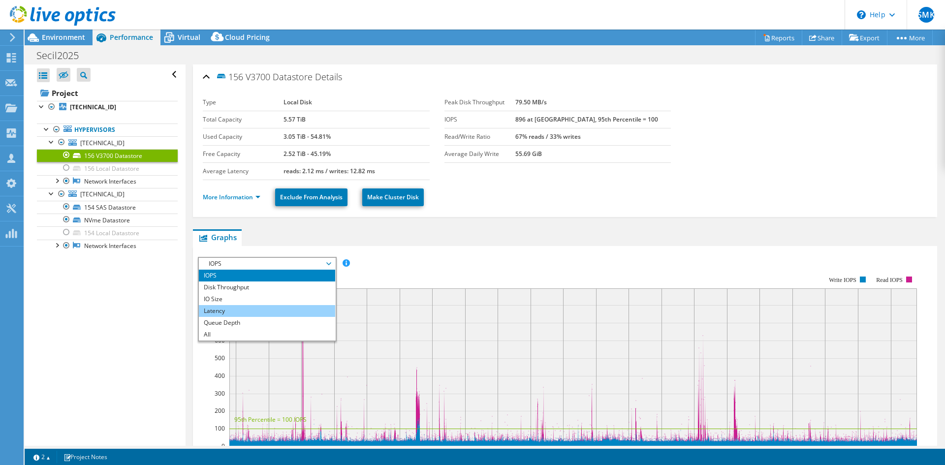
click at [235, 313] on li "Latency" at bounding box center [267, 311] width 136 height 12
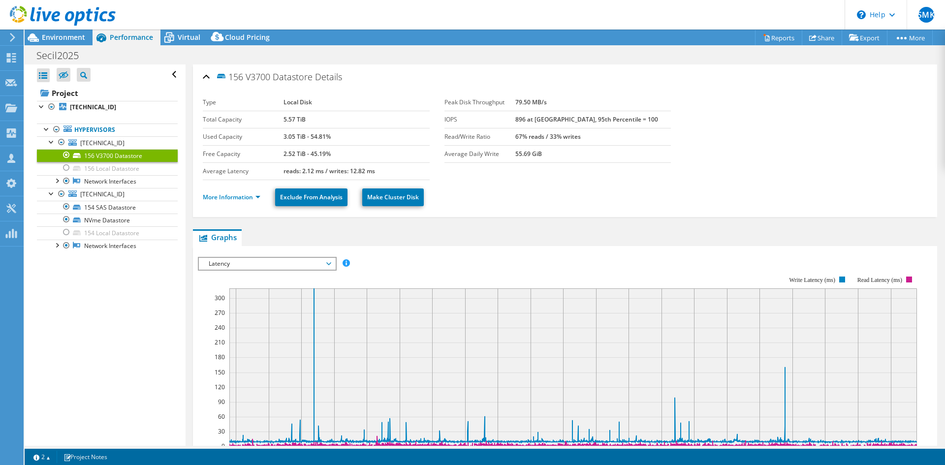
click at [628, 82] on div "156 V3700 Datastore Details" at bounding box center [565, 77] width 724 height 21
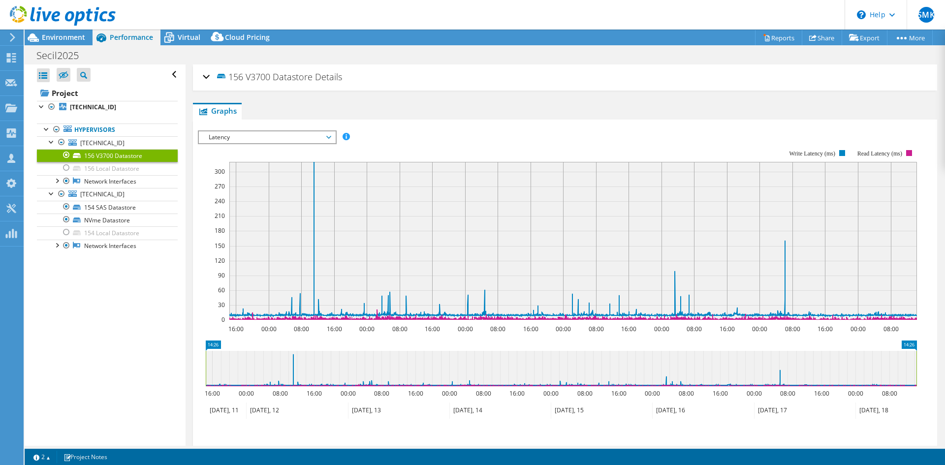
click at [210, 76] on div "156 V3700 Datastore Details" at bounding box center [565, 77] width 724 height 21
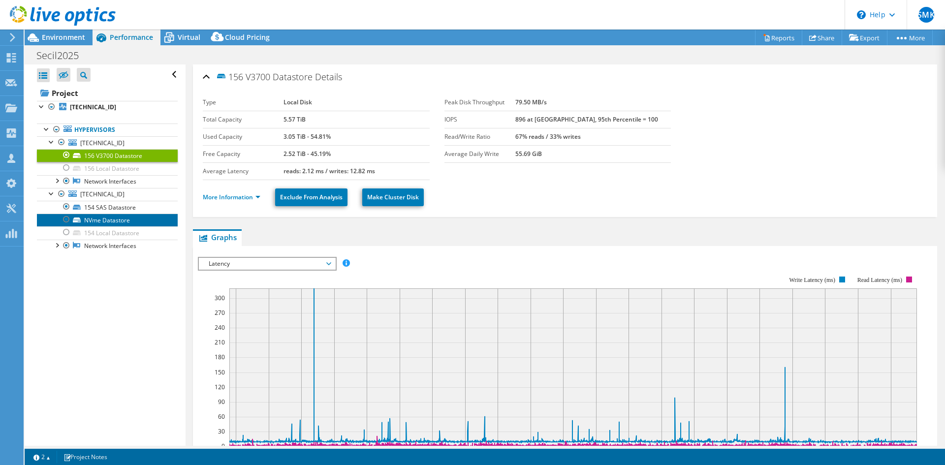
click at [104, 220] on link "NVme Datastore" at bounding box center [107, 220] width 141 height 13
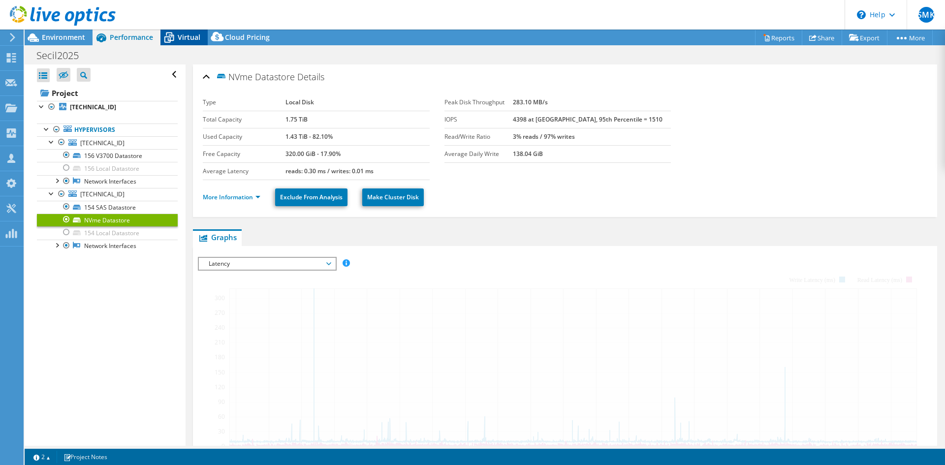
click at [177, 33] on icon at bounding box center [168, 37] width 17 height 17
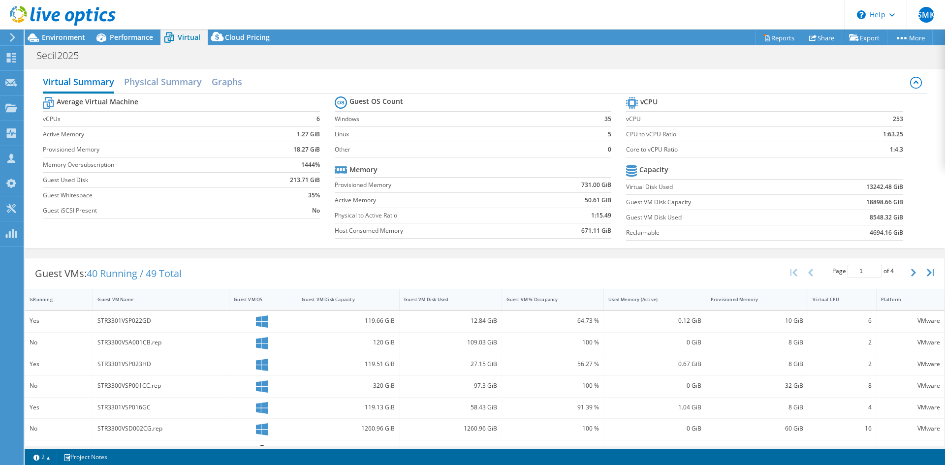
select select "USD"
click at [166, 81] on h2 "Physical Summary" at bounding box center [163, 83] width 78 height 22
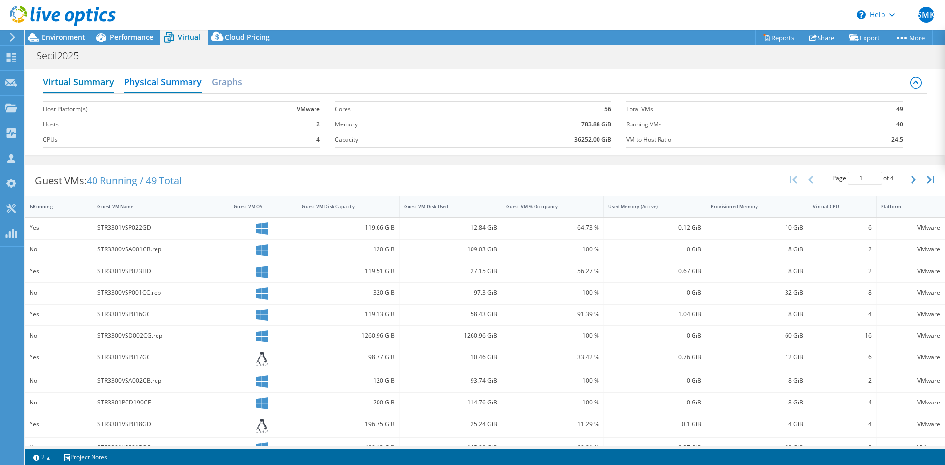
click at [63, 82] on h2 "Virtual Summary" at bounding box center [78, 83] width 71 height 22
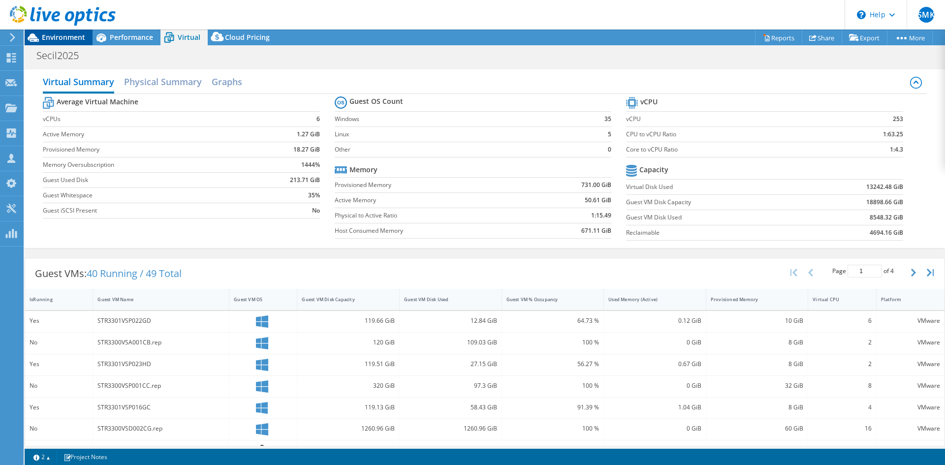
click at [65, 38] on span "Environment" at bounding box center [63, 36] width 43 height 9
